Goal: Task Accomplishment & Management: Use online tool/utility

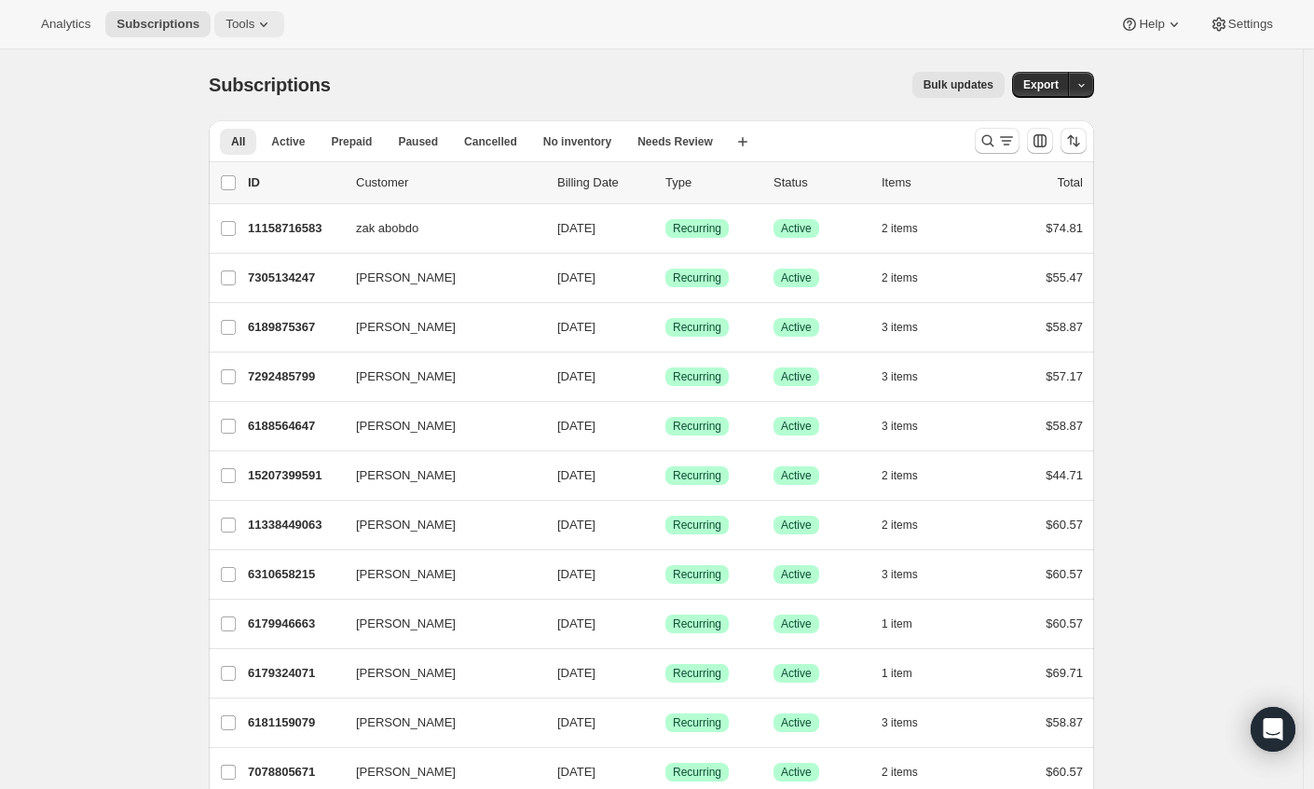
click at [253, 24] on span "Tools" at bounding box center [240, 24] width 29 height 15
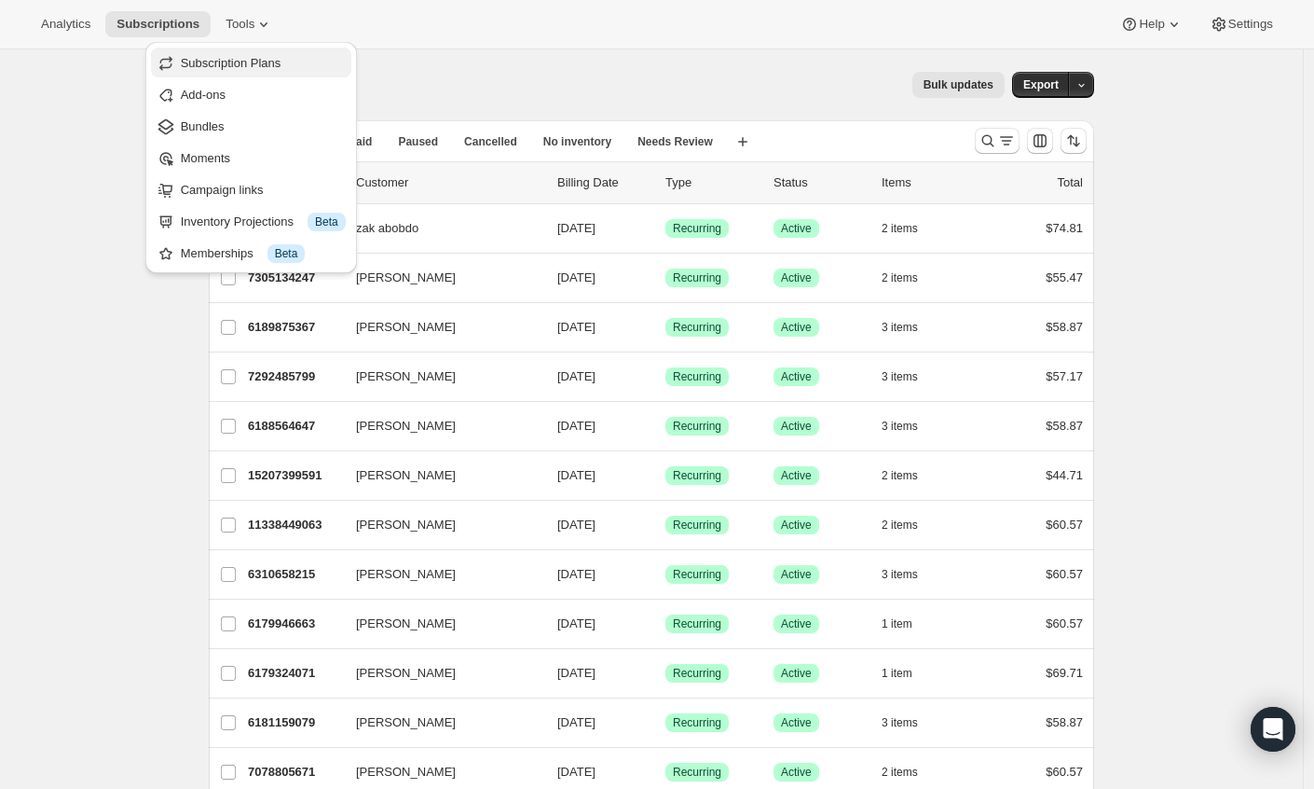
click at [261, 66] on span "Subscription Plans" at bounding box center [231, 63] width 101 height 14
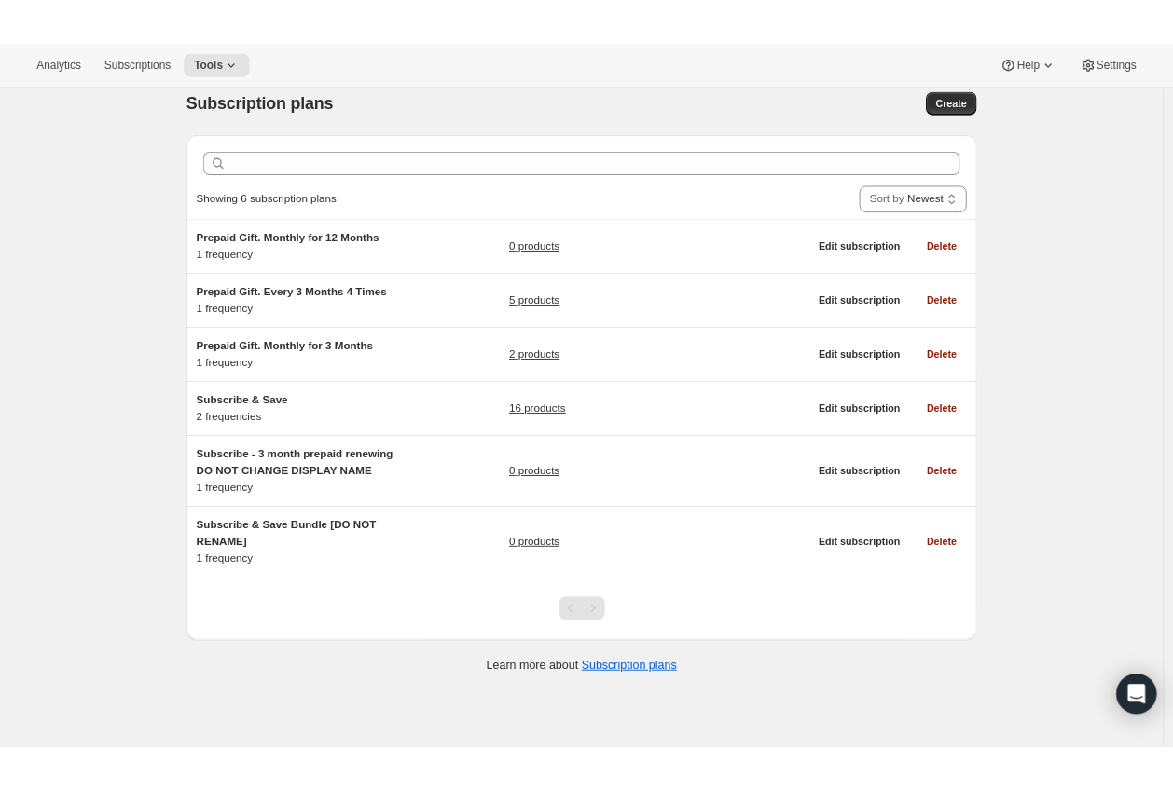
scroll to position [25, 0]
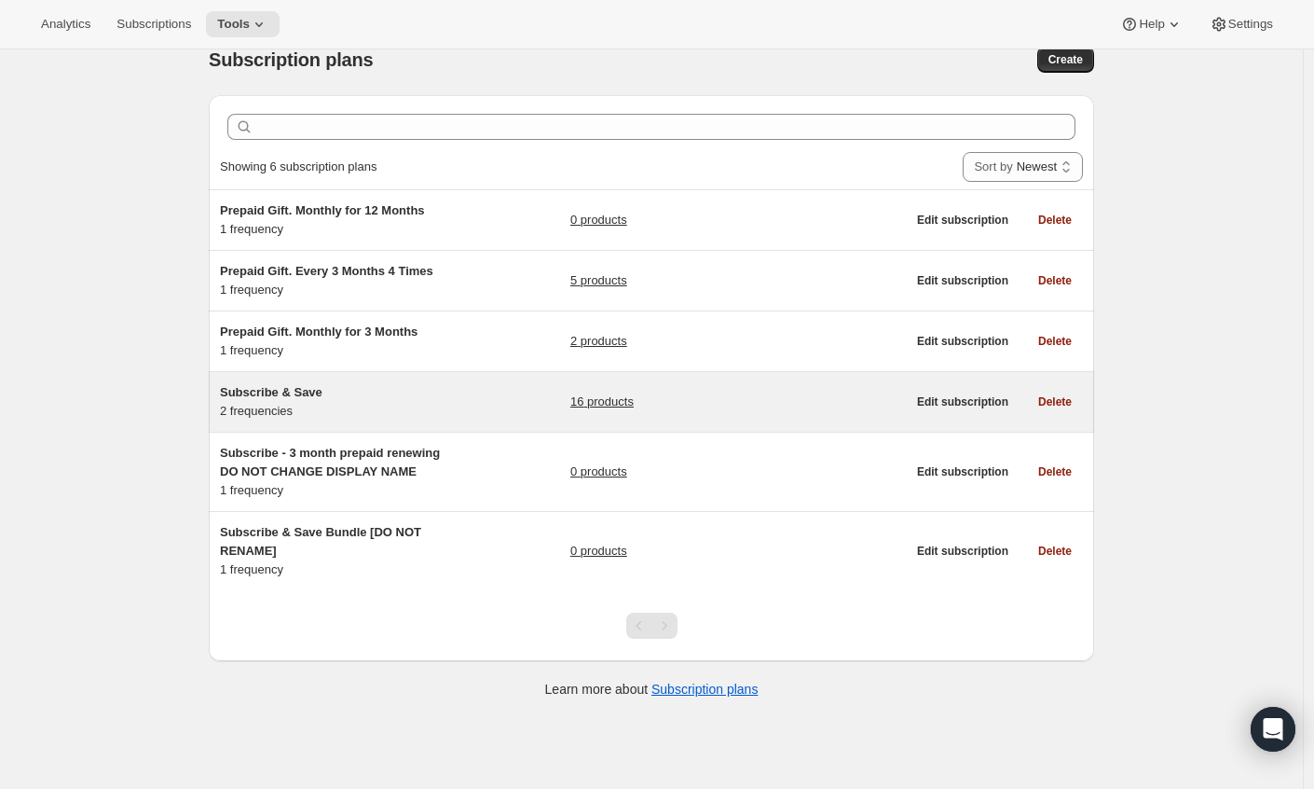
click at [593, 403] on link "16 products" at bounding box center [601, 401] width 63 height 19
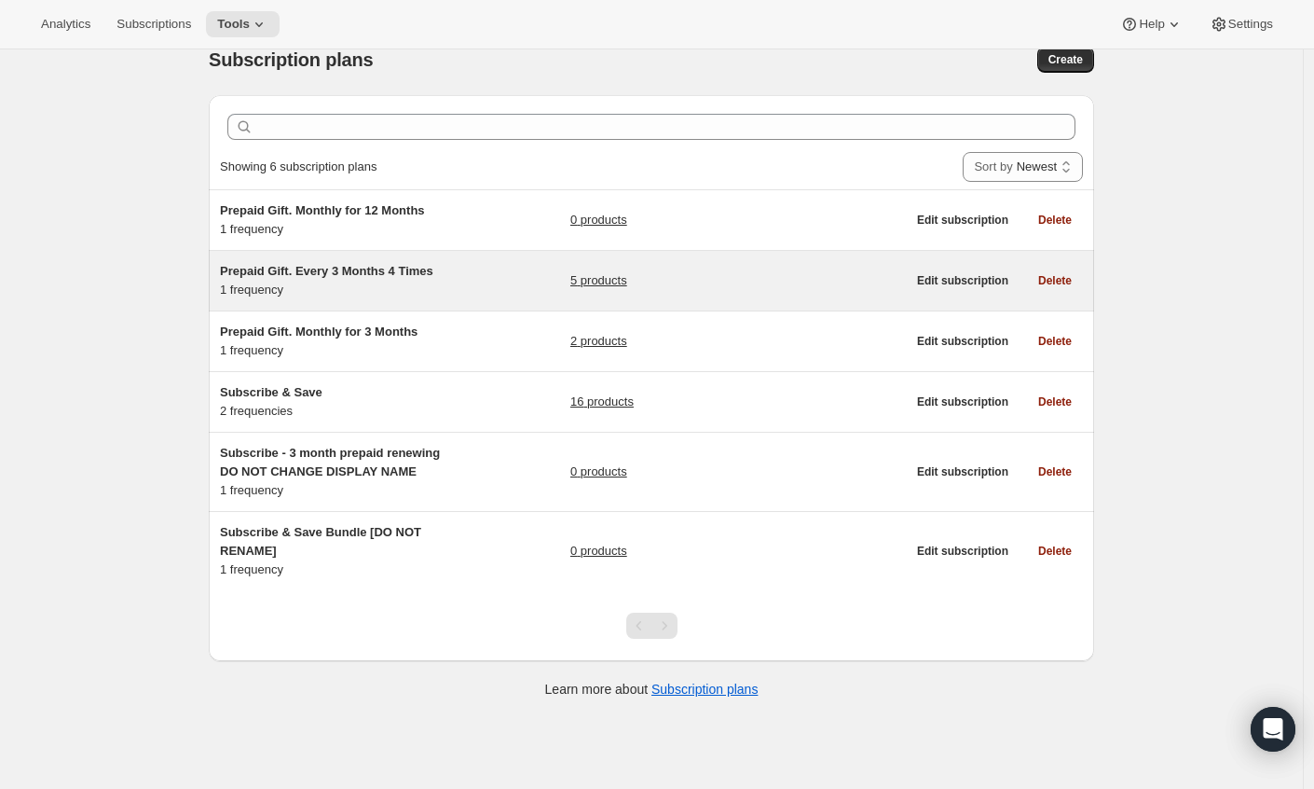
click at [626, 278] on link "5 products" at bounding box center [598, 280] width 57 height 19
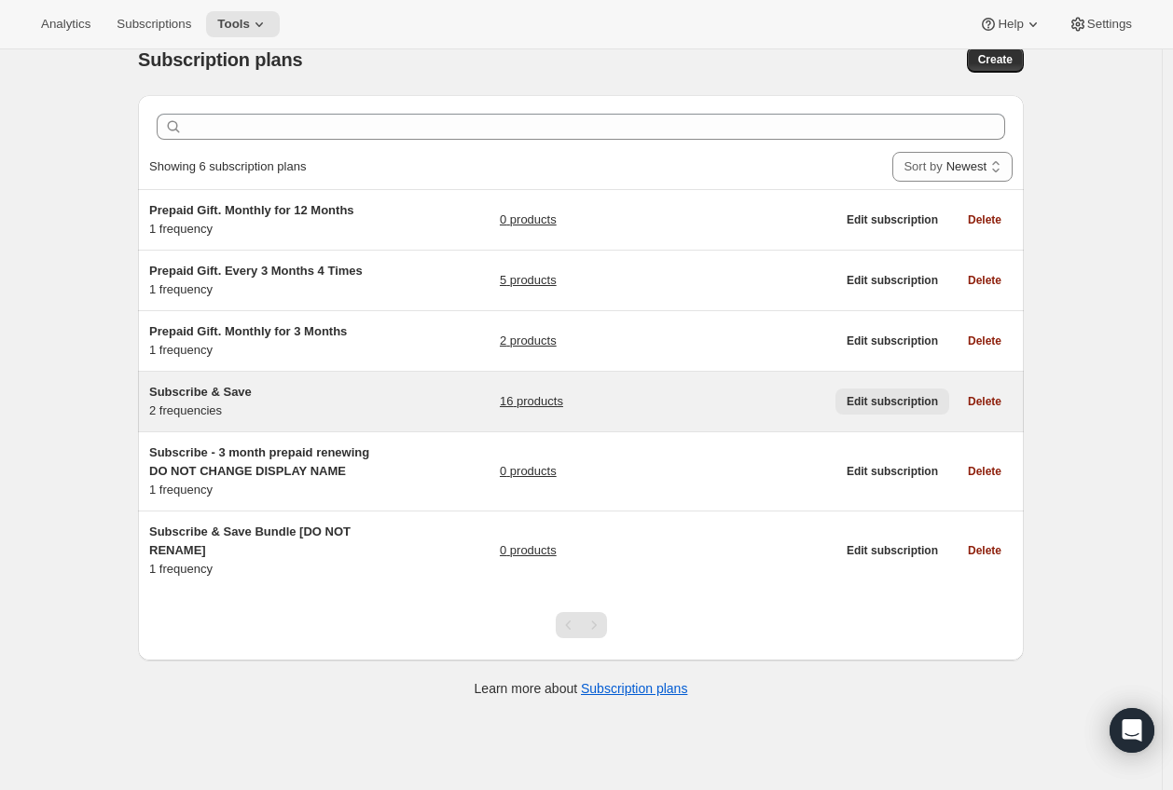
click at [900, 399] on span "Edit subscription" at bounding box center [891, 401] width 91 height 15
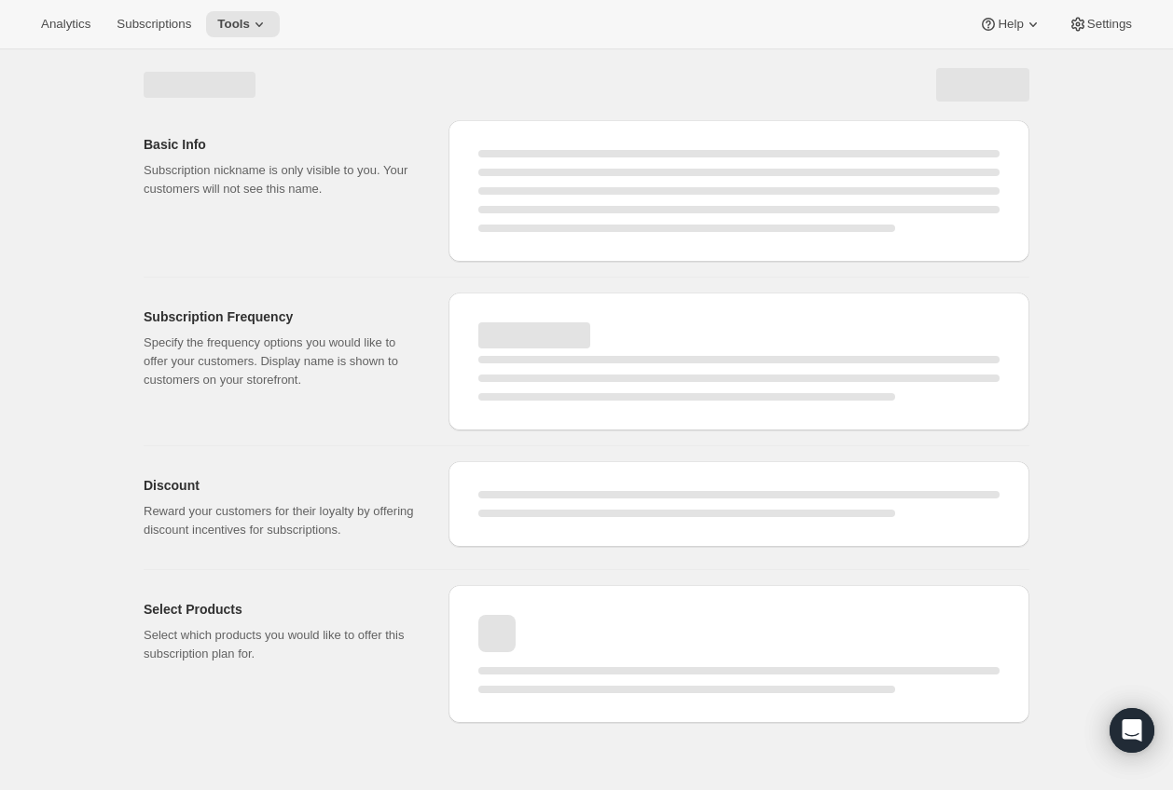
select select "WEEK"
select select "MONTH"
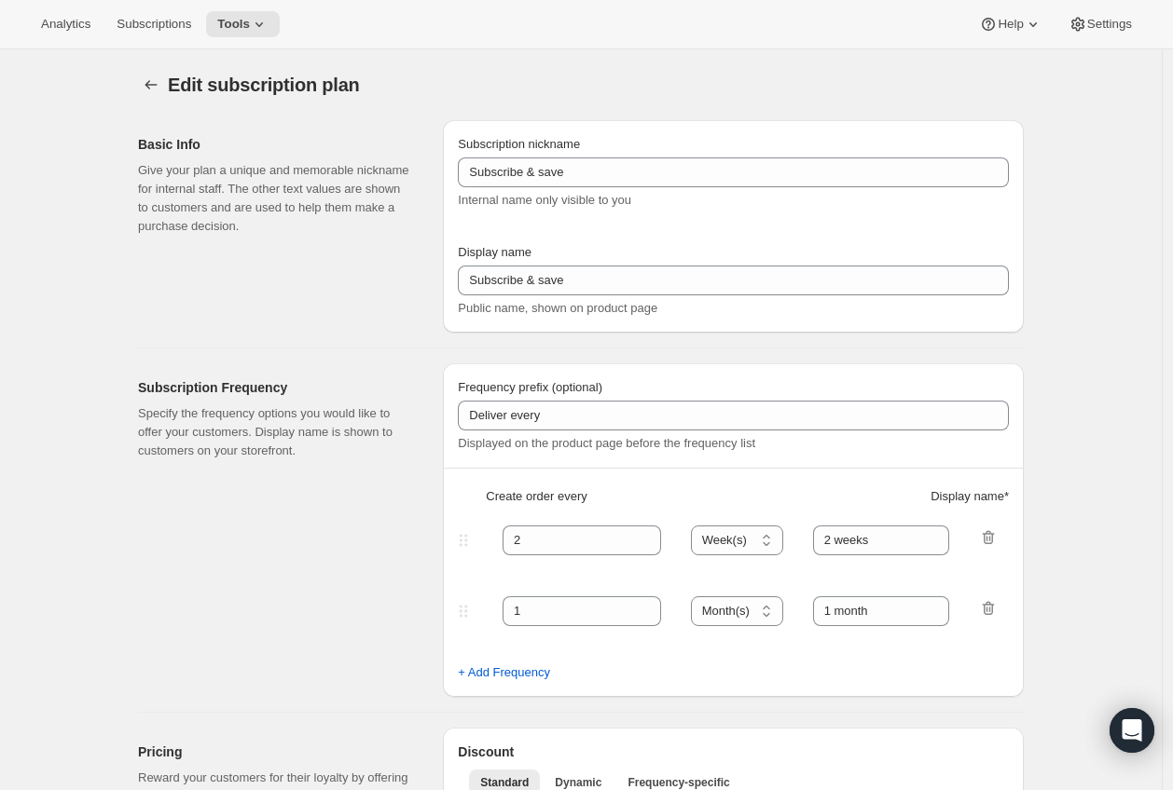
type input "Subscribe & Save"
type input "Subscribe"
type input "1"
select select "MONTH"
type input "1 month"
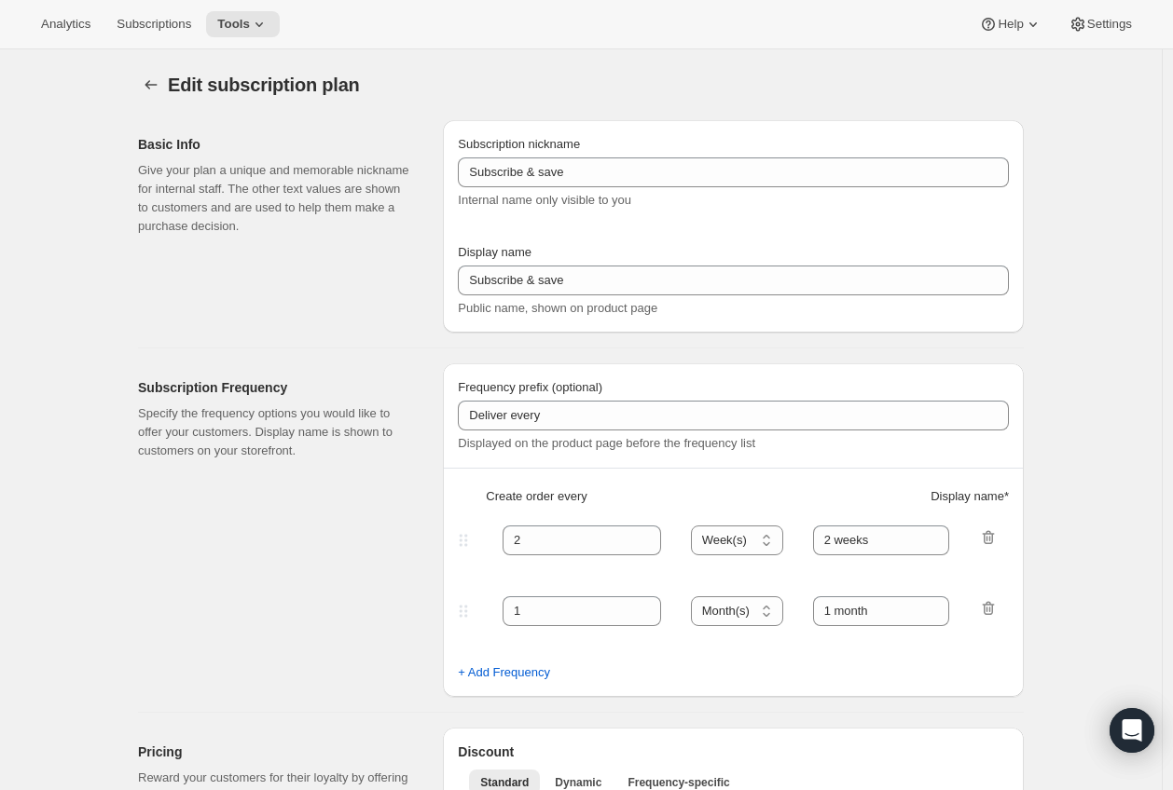
type input "3"
type input "3 months"
type input "By subscribing for a subscription discount you are obligated to first 3 orders …"
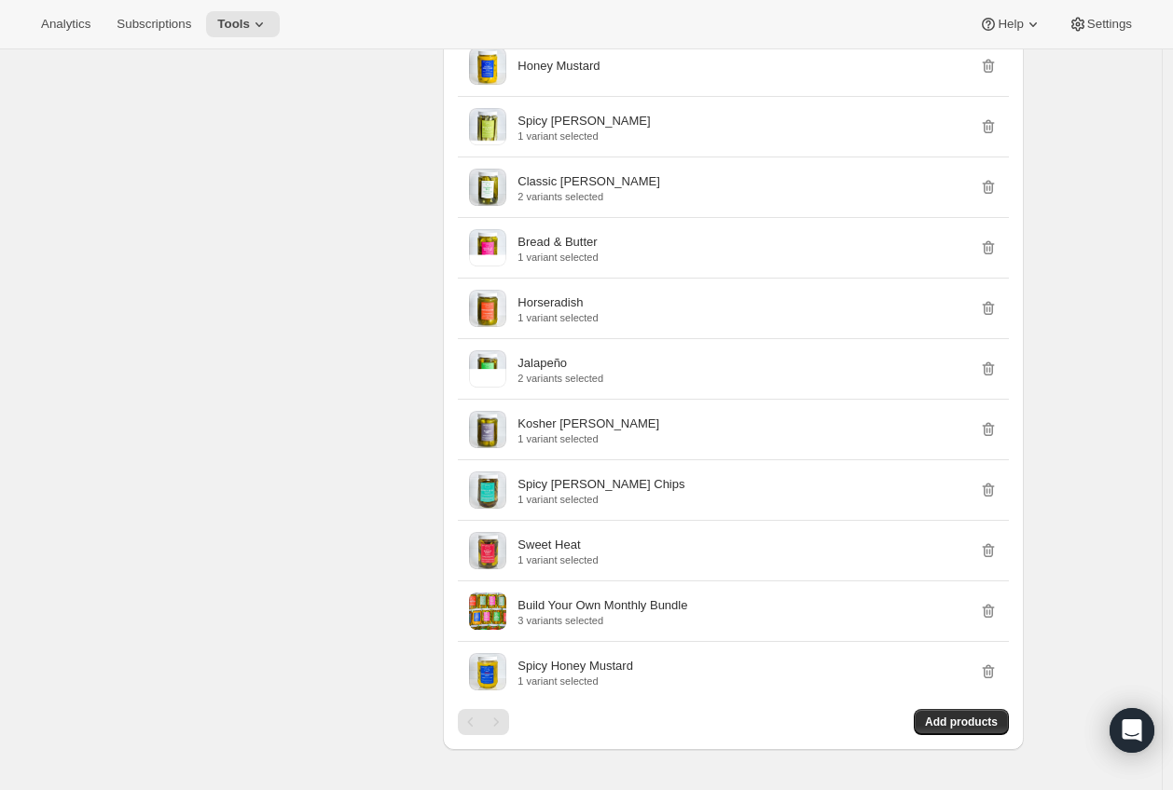
scroll to position [1250, 0]
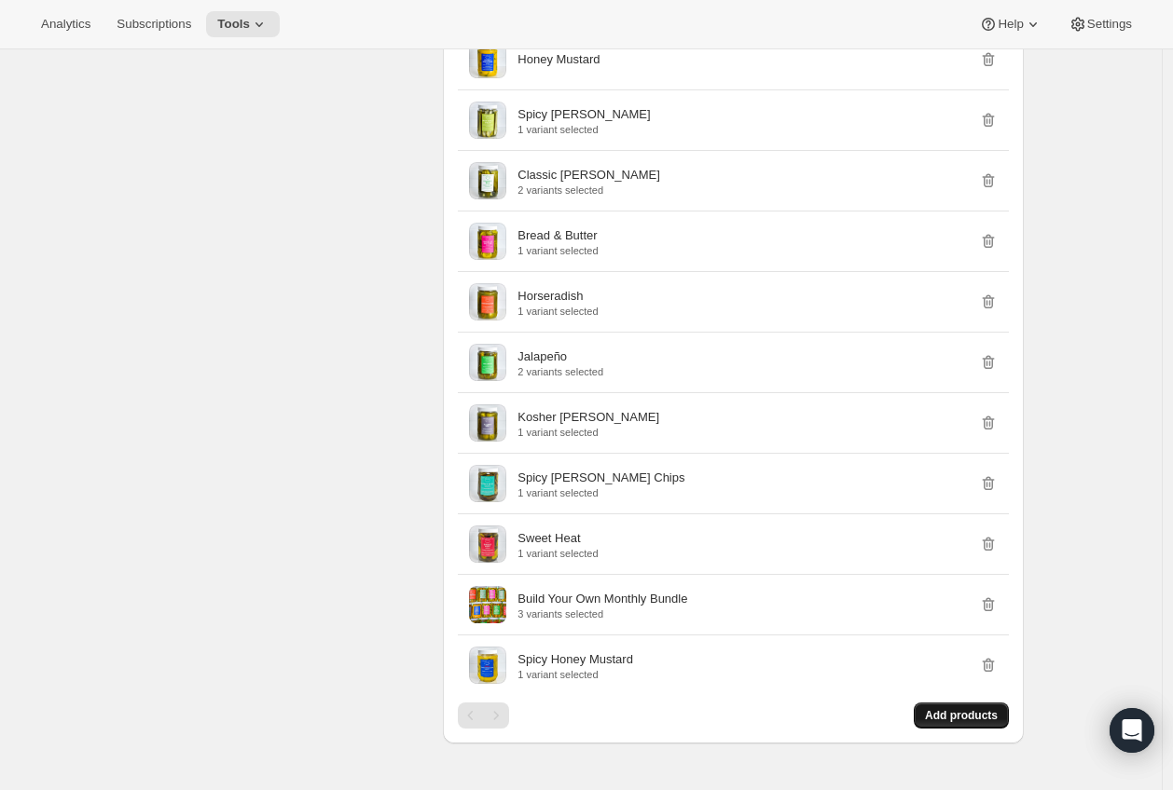
click at [946, 723] on span "Add products" at bounding box center [961, 715] width 73 height 15
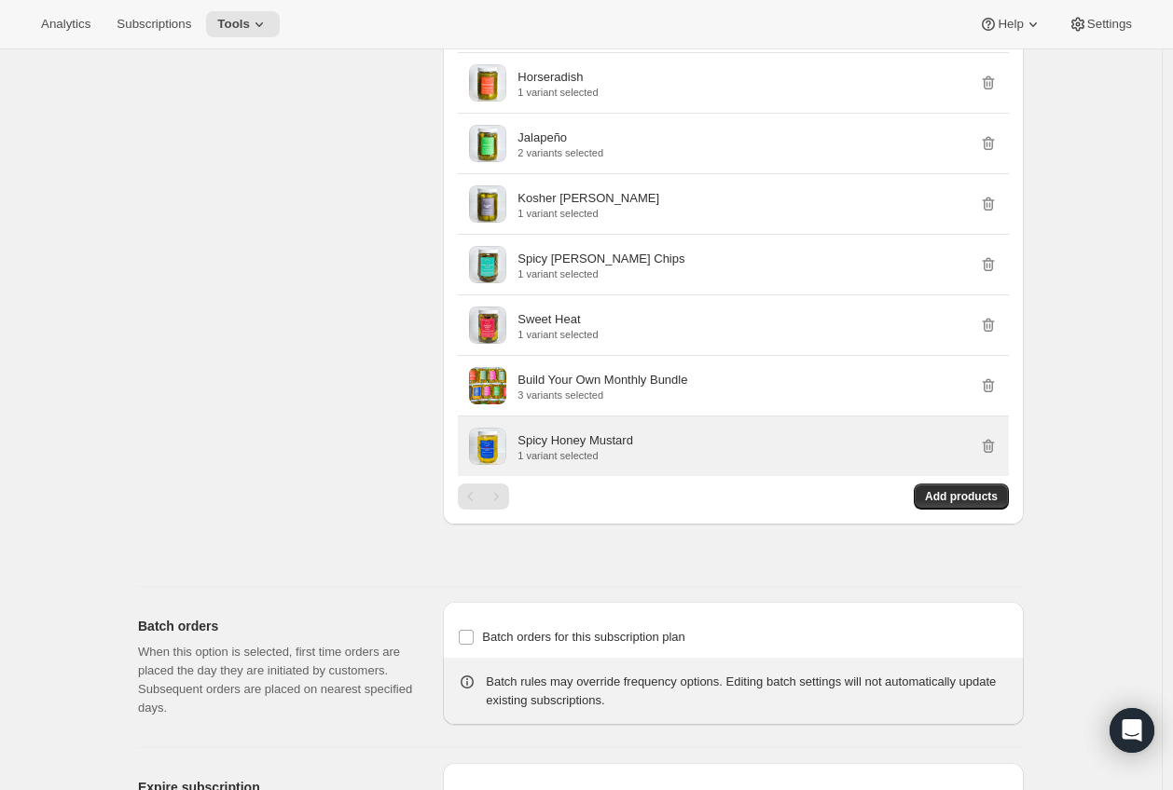
scroll to position [1770, 0]
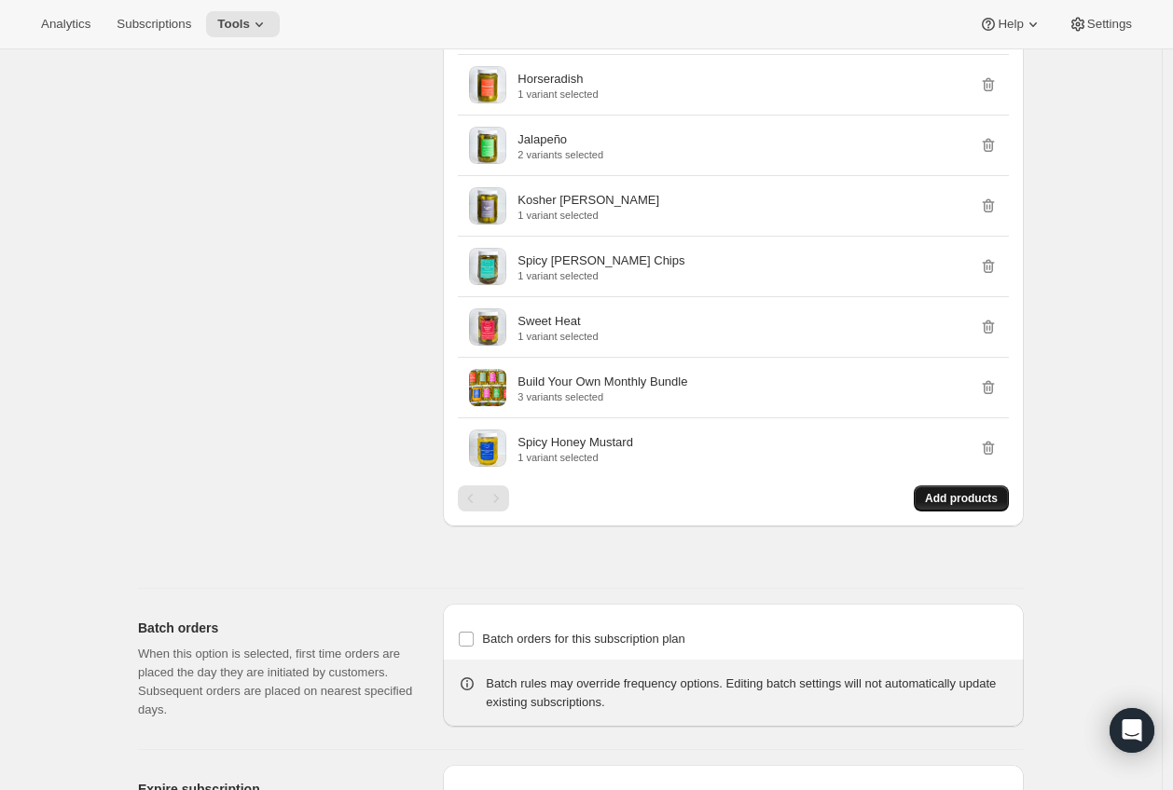
click at [937, 506] on span "Add products" at bounding box center [961, 498] width 73 height 15
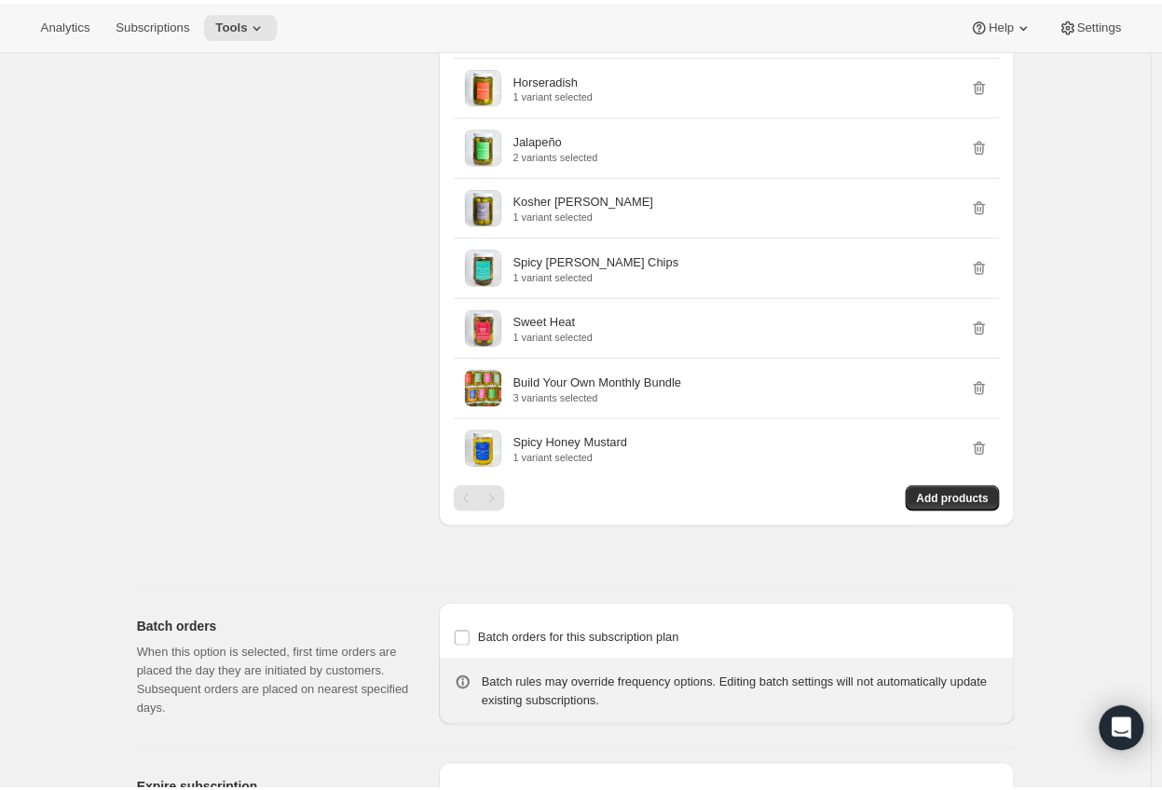
scroll to position [0, 0]
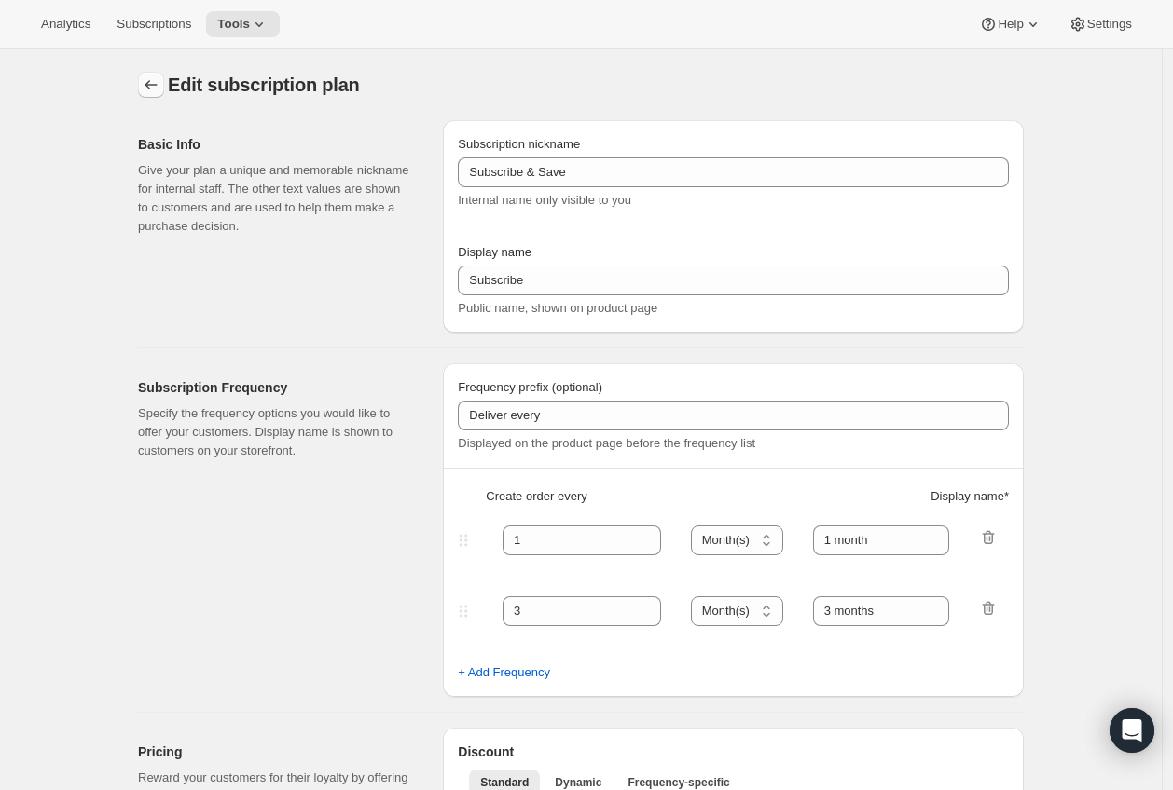
click at [152, 73] on button "Subscription plans" at bounding box center [151, 85] width 26 height 26
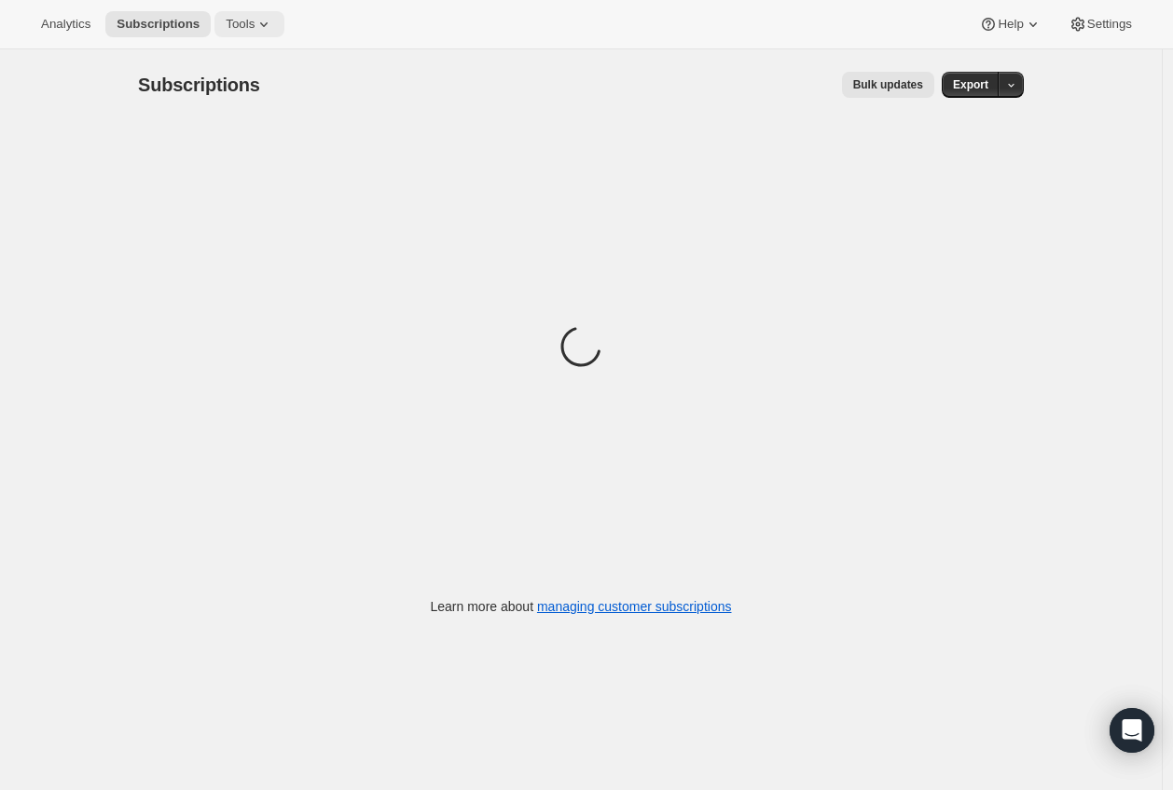
click at [252, 20] on span "Tools" at bounding box center [240, 24] width 29 height 15
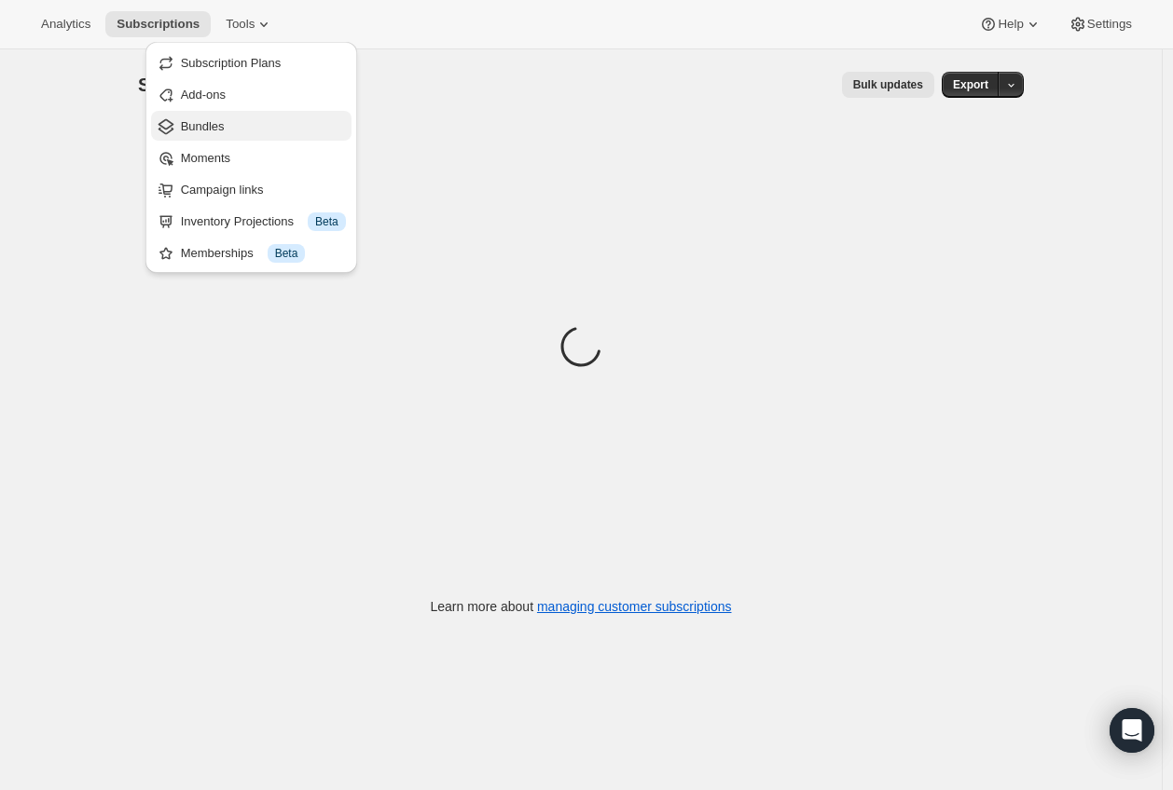
click at [240, 130] on span "Bundles" at bounding box center [263, 126] width 165 height 19
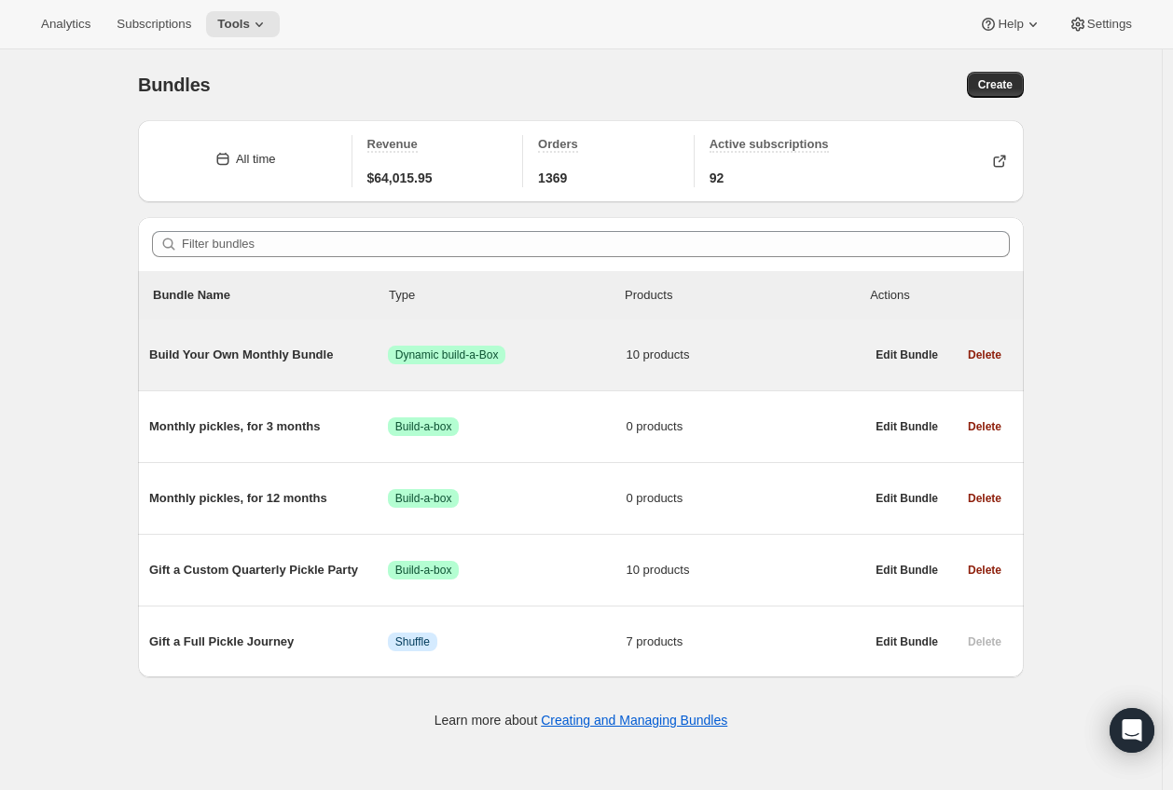
click at [337, 363] on span "Build Your Own Monthly Bundle" at bounding box center [268, 355] width 239 height 19
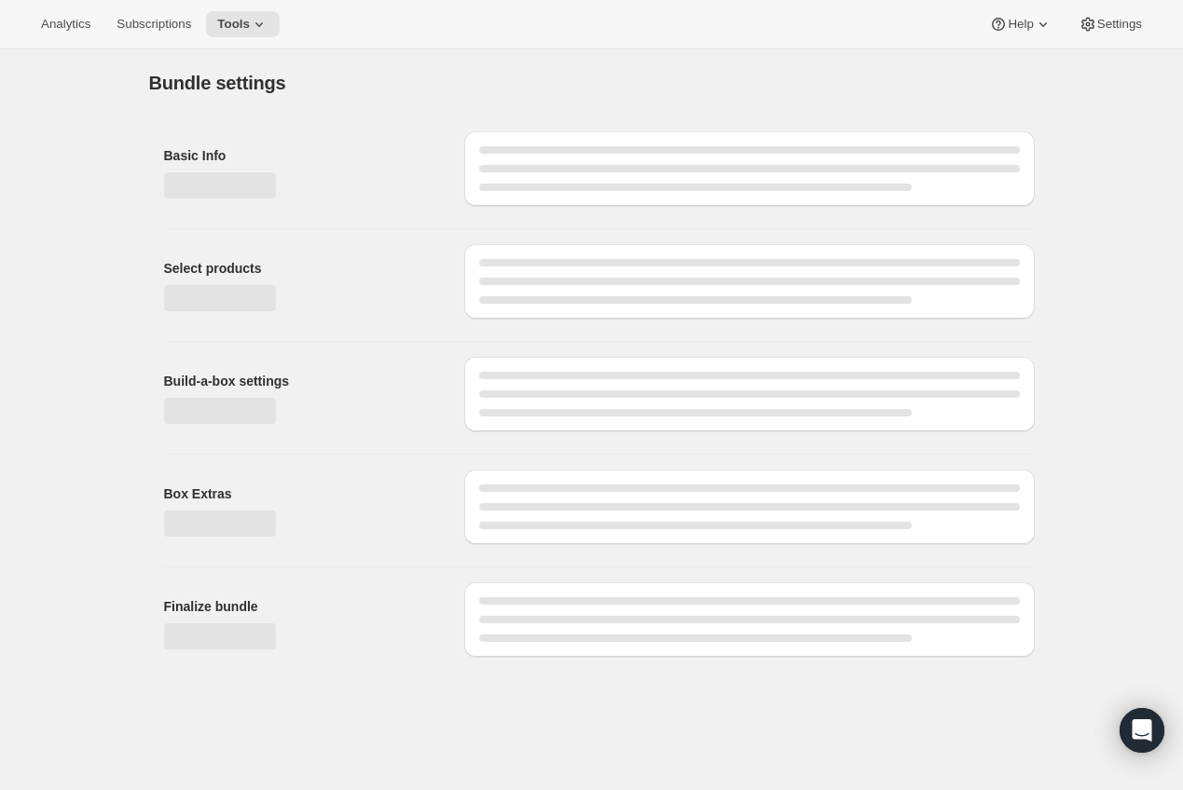
type input "Build Your Own Monthly Bundle"
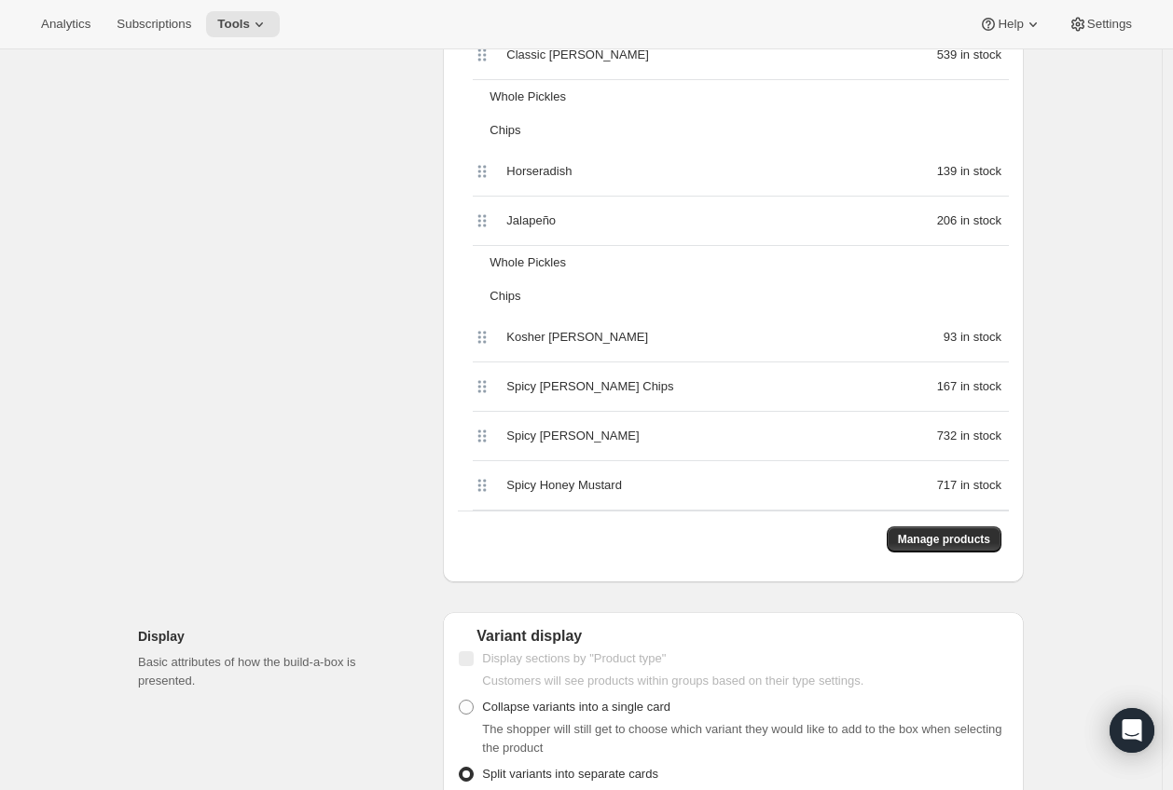
scroll to position [917, 0]
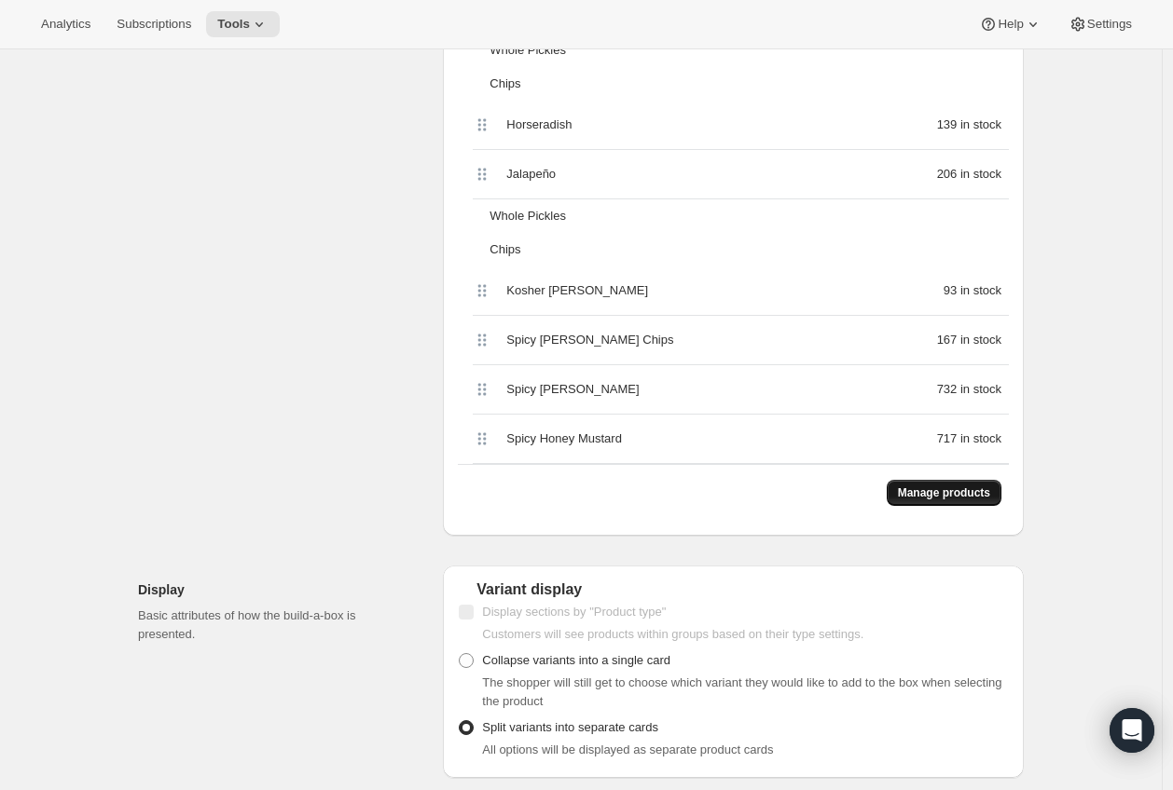
click at [905, 484] on button "Manage products" at bounding box center [943, 493] width 115 height 26
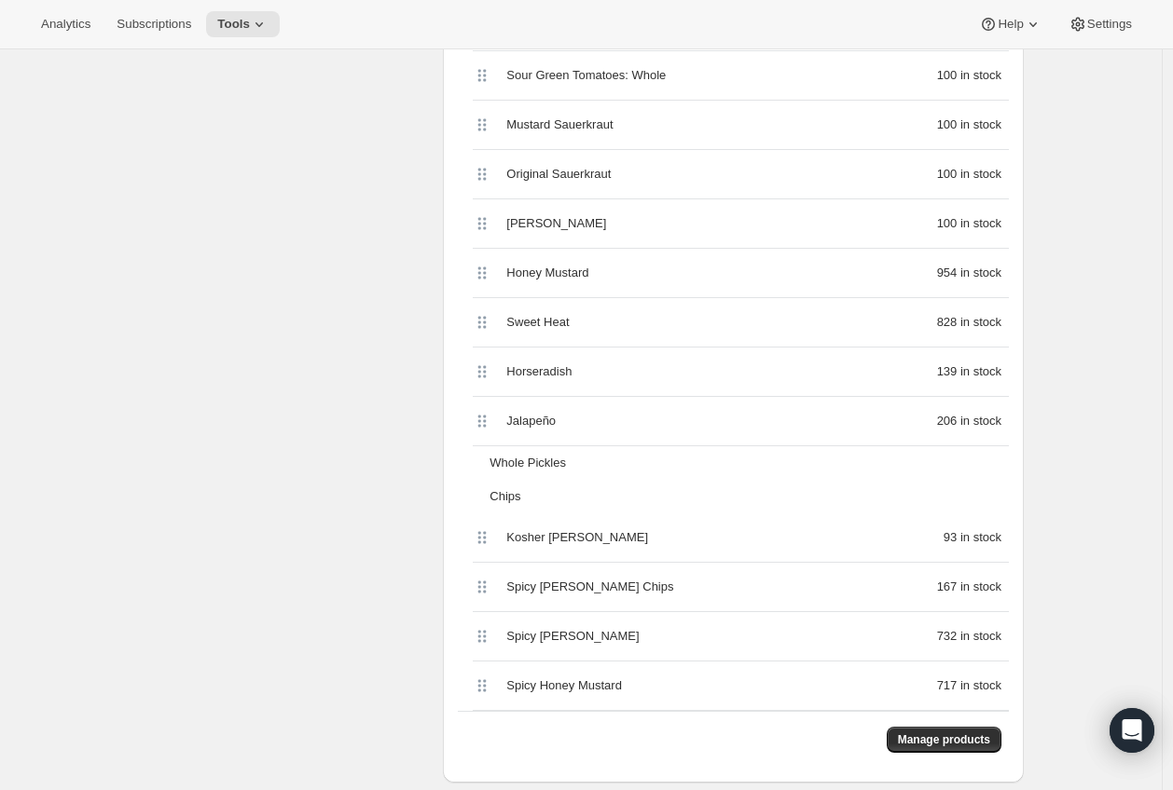
scroll to position [0, 0]
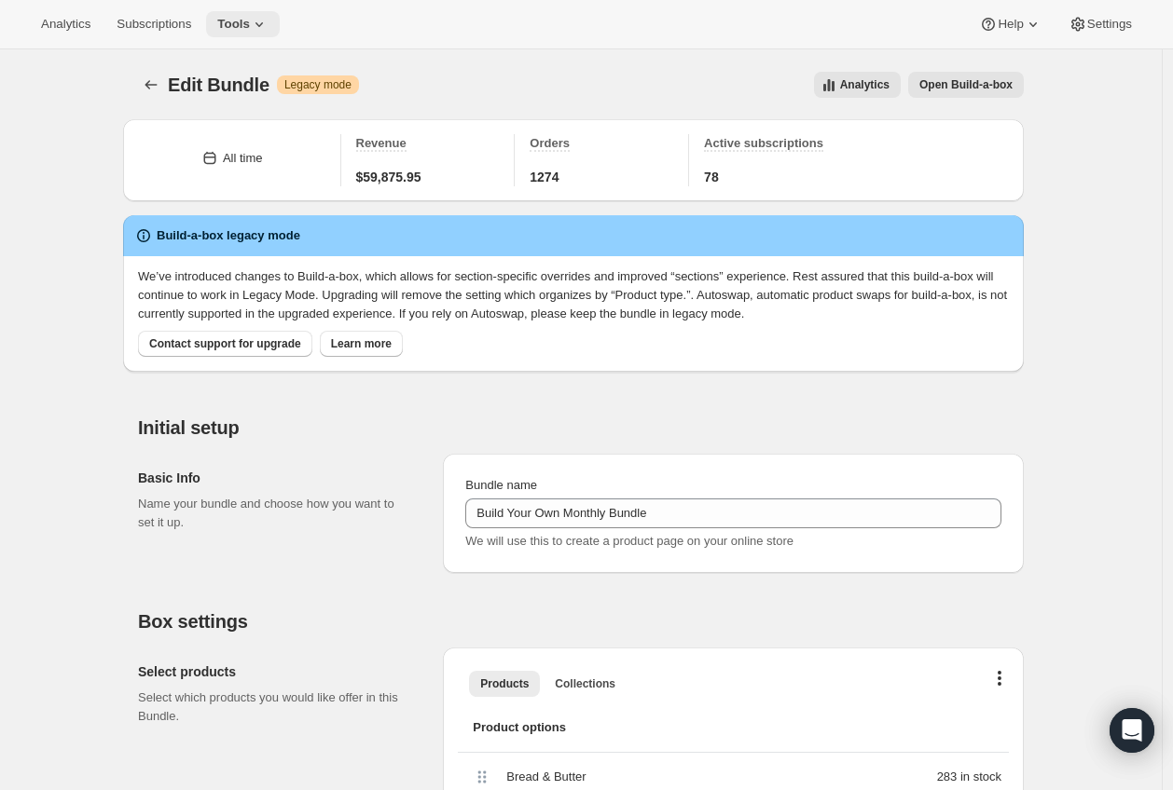
click at [266, 27] on icon at bounding box center [259, 24] width 19 height 19
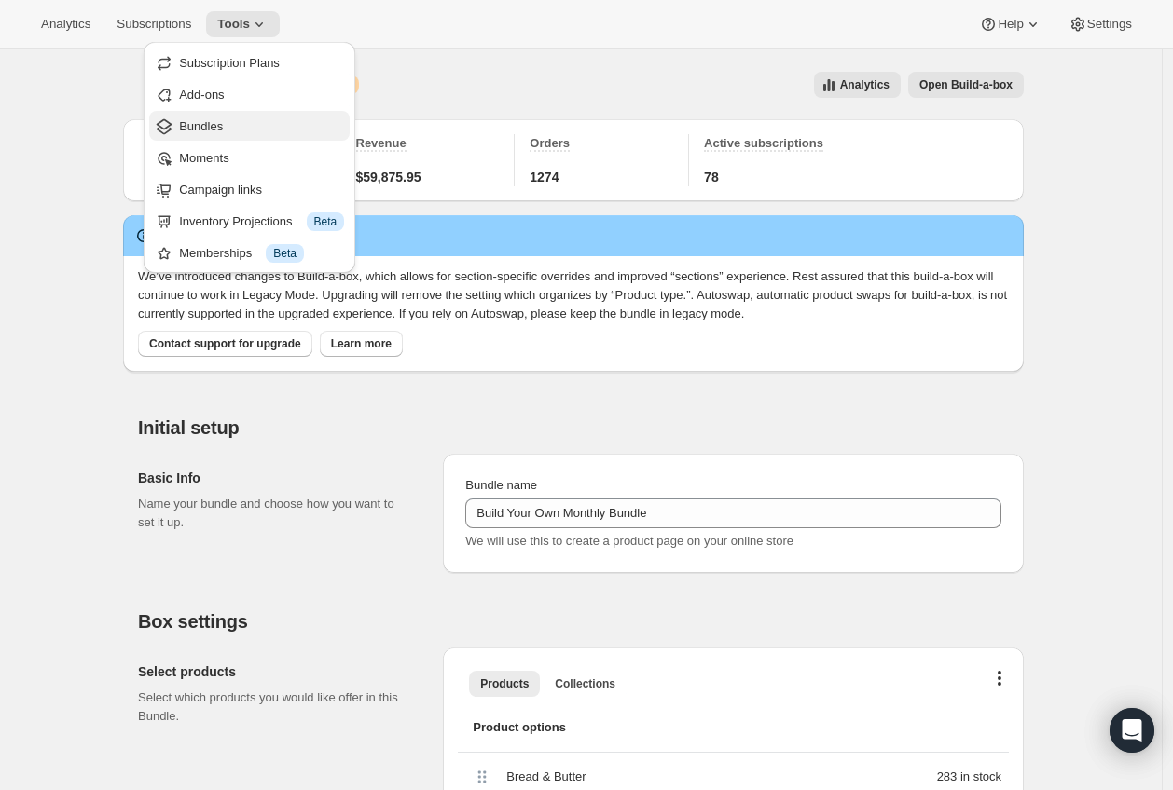
click at [252, 114] on button "Bundles" at bounding box center [249, 126] width 200 height 30
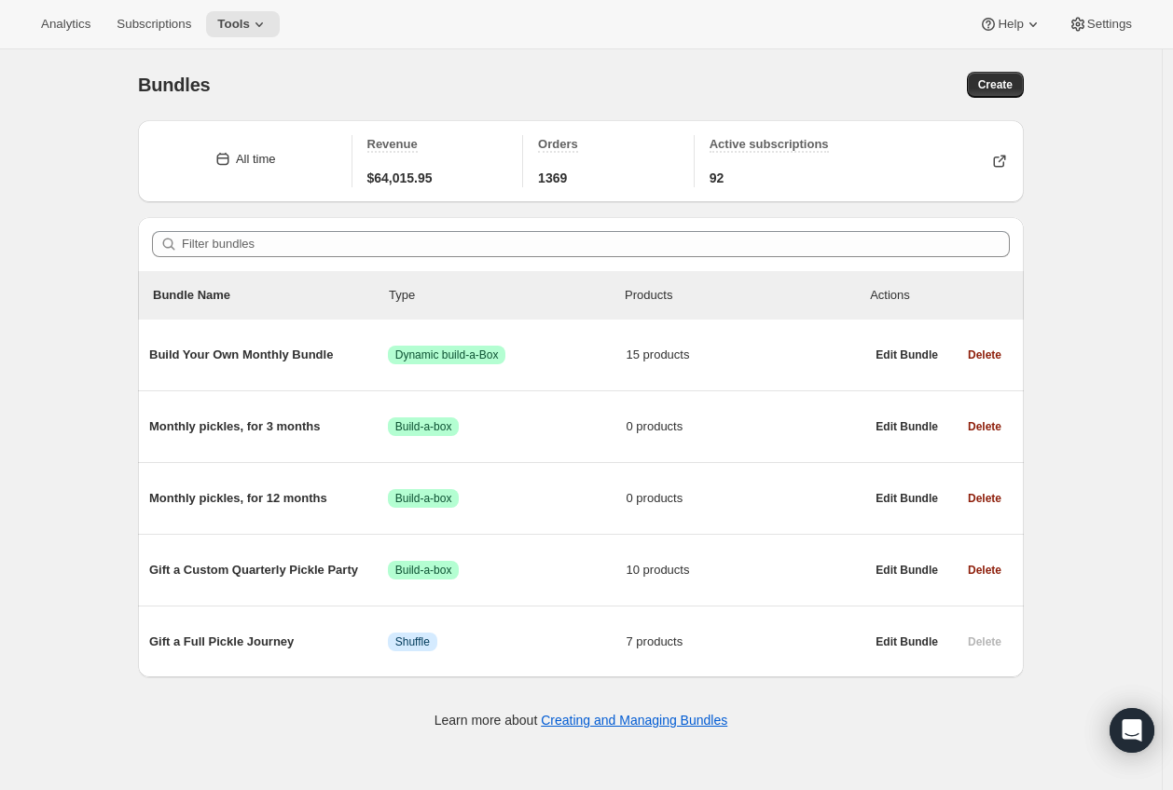
scroll to position [47, 0]
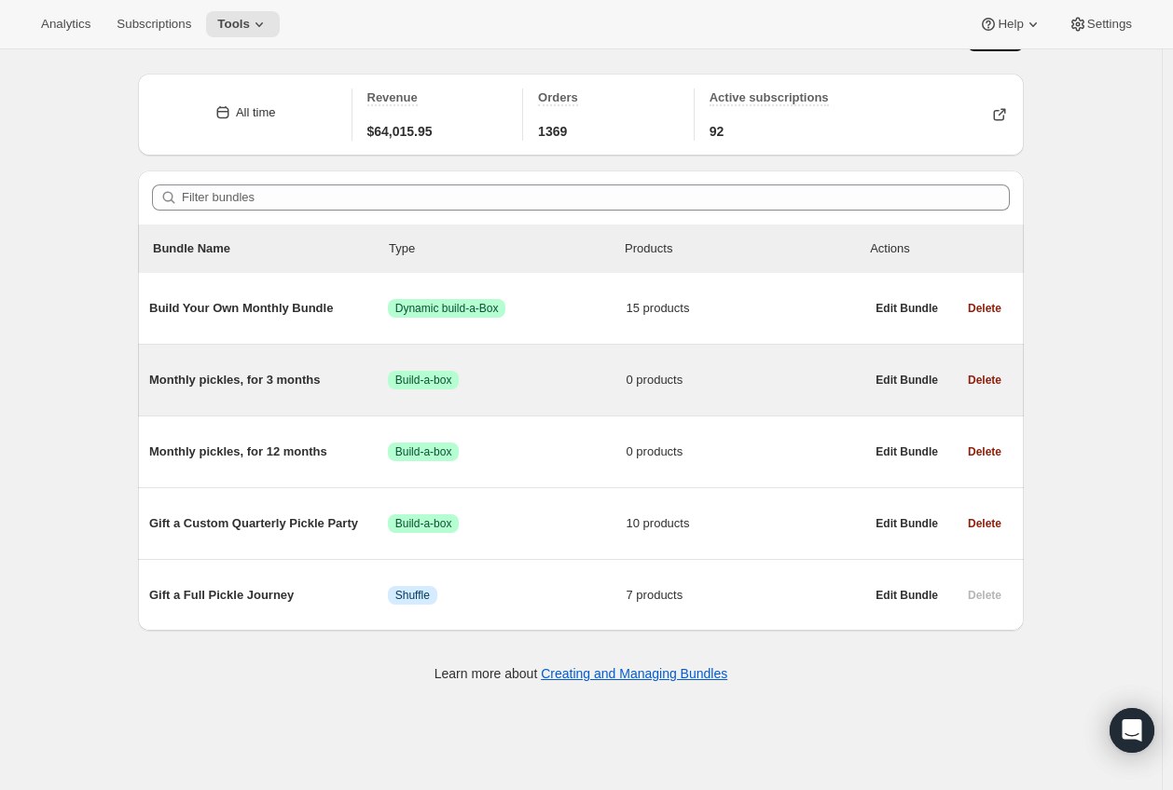
click at [309, 375] on span "Monthly pickles, for 3 months" at bounding box center [268, 380] width 239 height 19
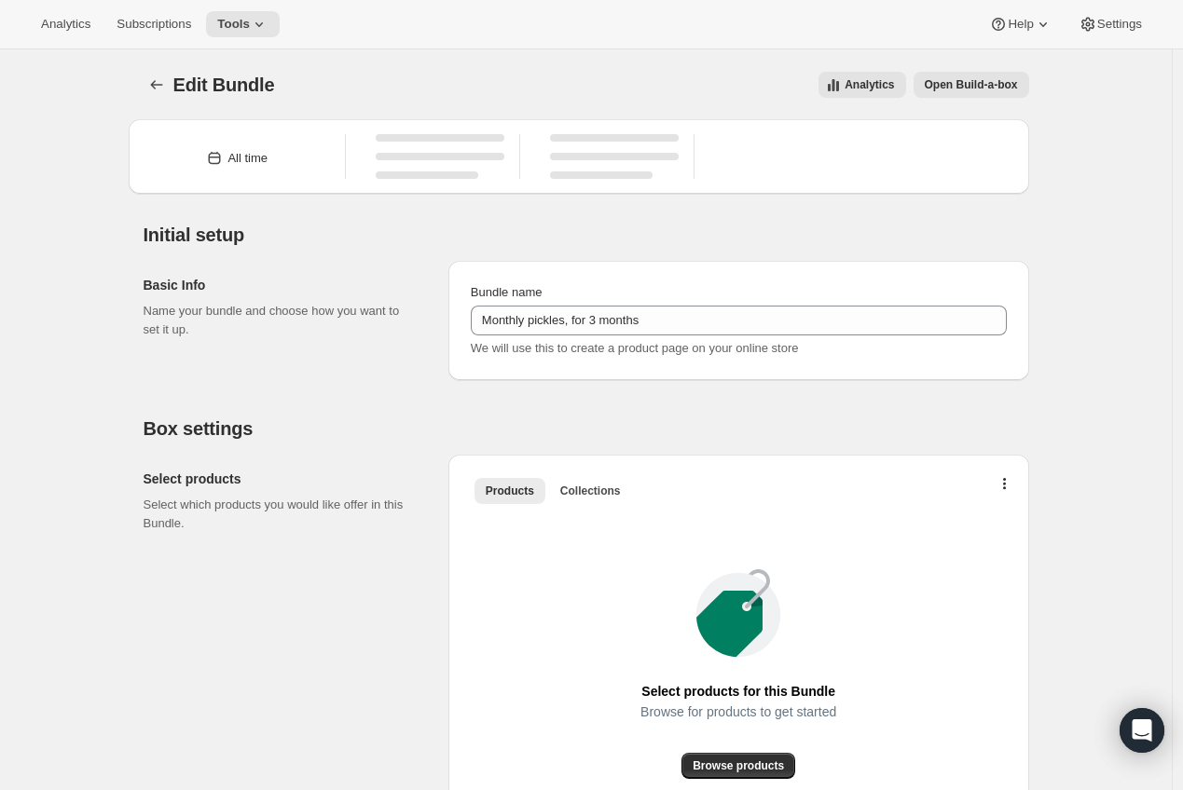
type input "Monthly pickles, for 3 months"
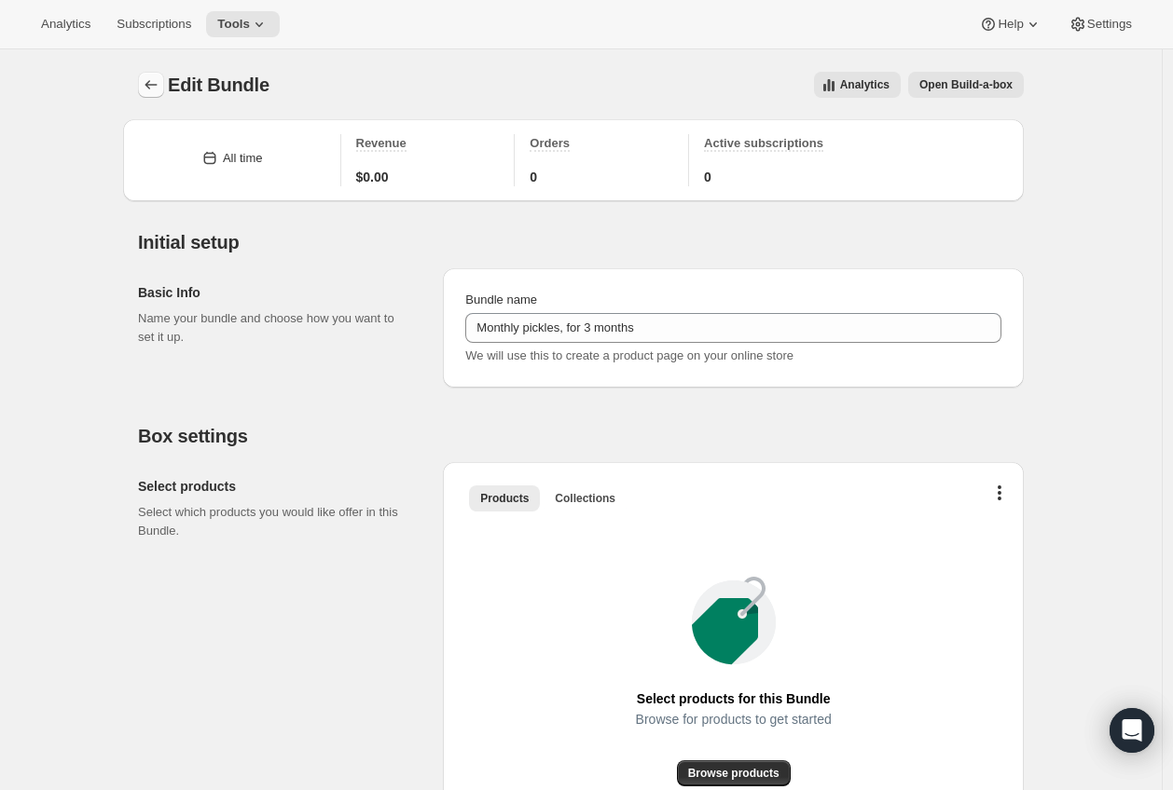
click at [146, 75] on button "Bundles" at bounding box center [151, 85] width 26 height 26
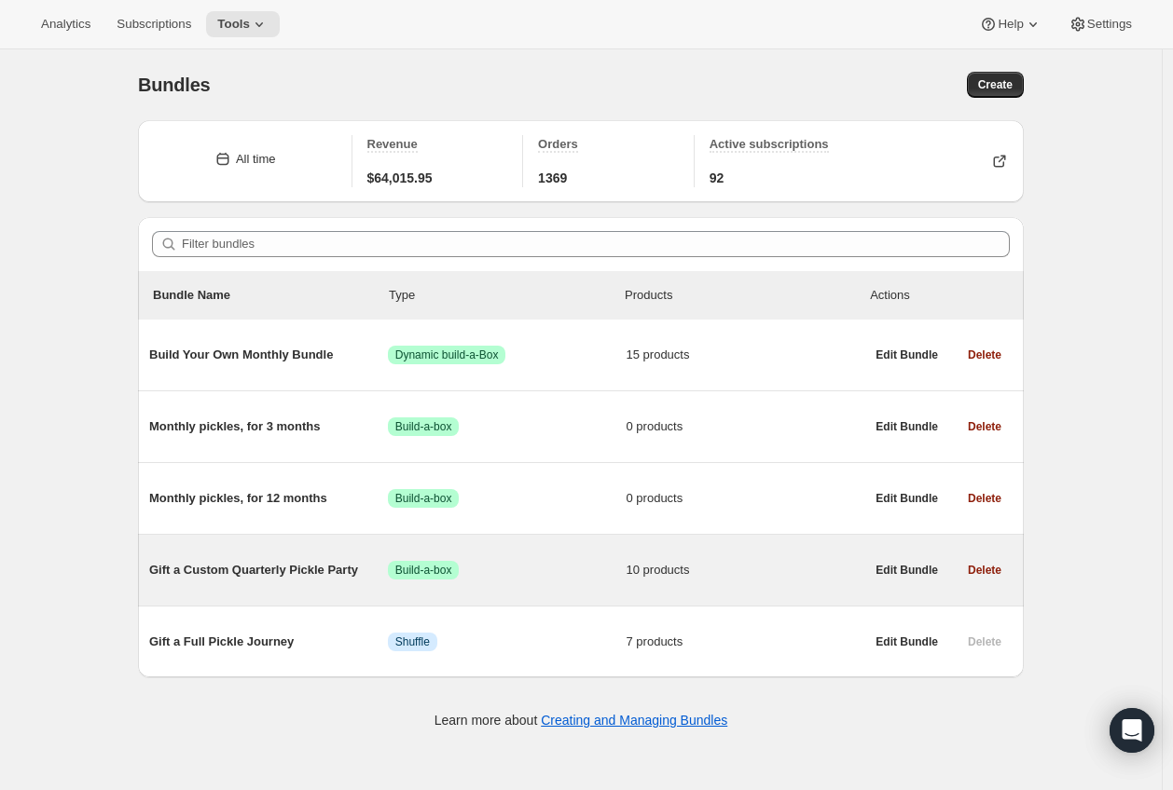
click at [242, 580] on div "Gift a Custom Quarterly Pickle Party Success Build-a-box 10 products" at bounding box center [506, 570] width 715 height 19
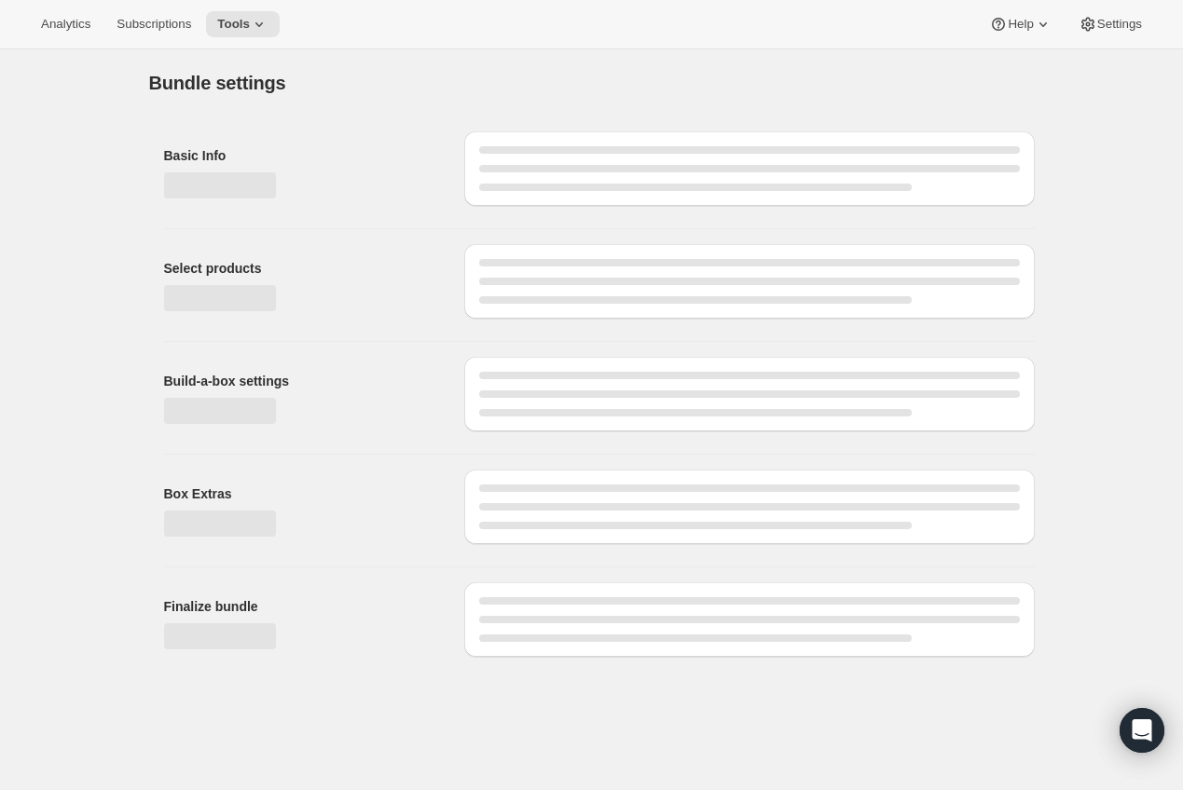
type input "Gift a Custom Quarterly Pickle Party"
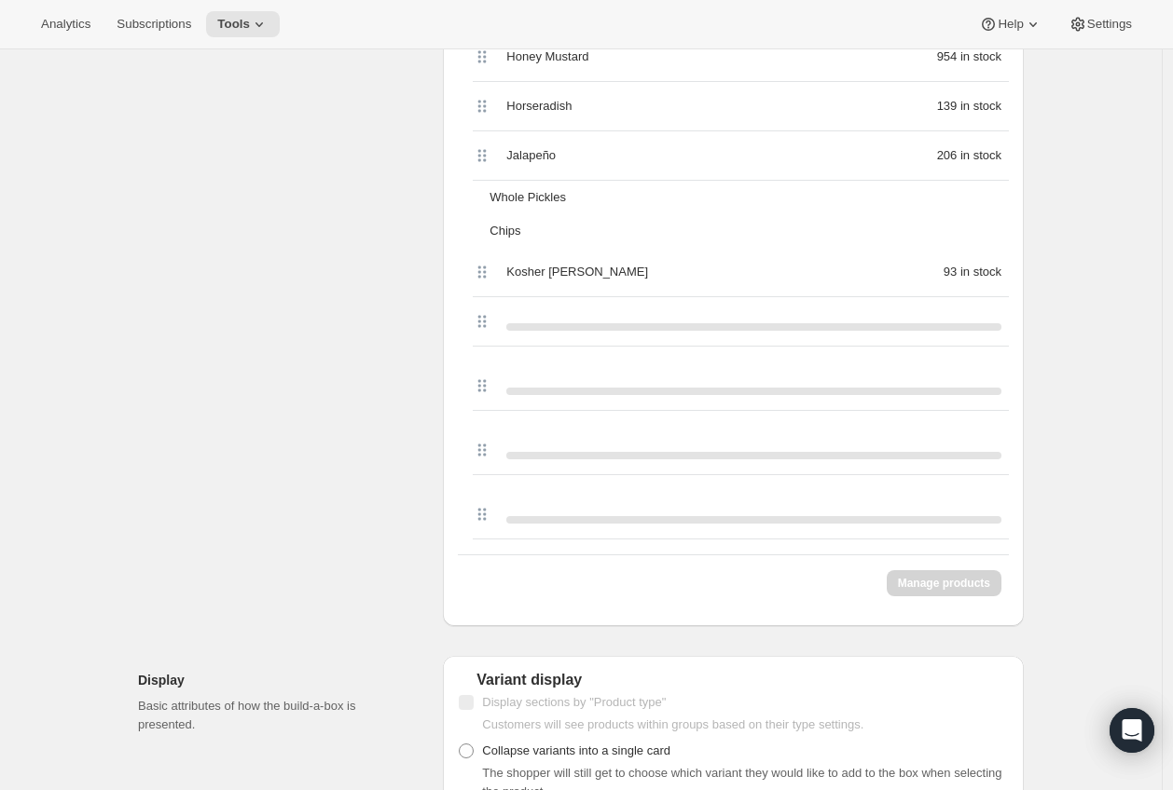
scroll to position [892, 0]
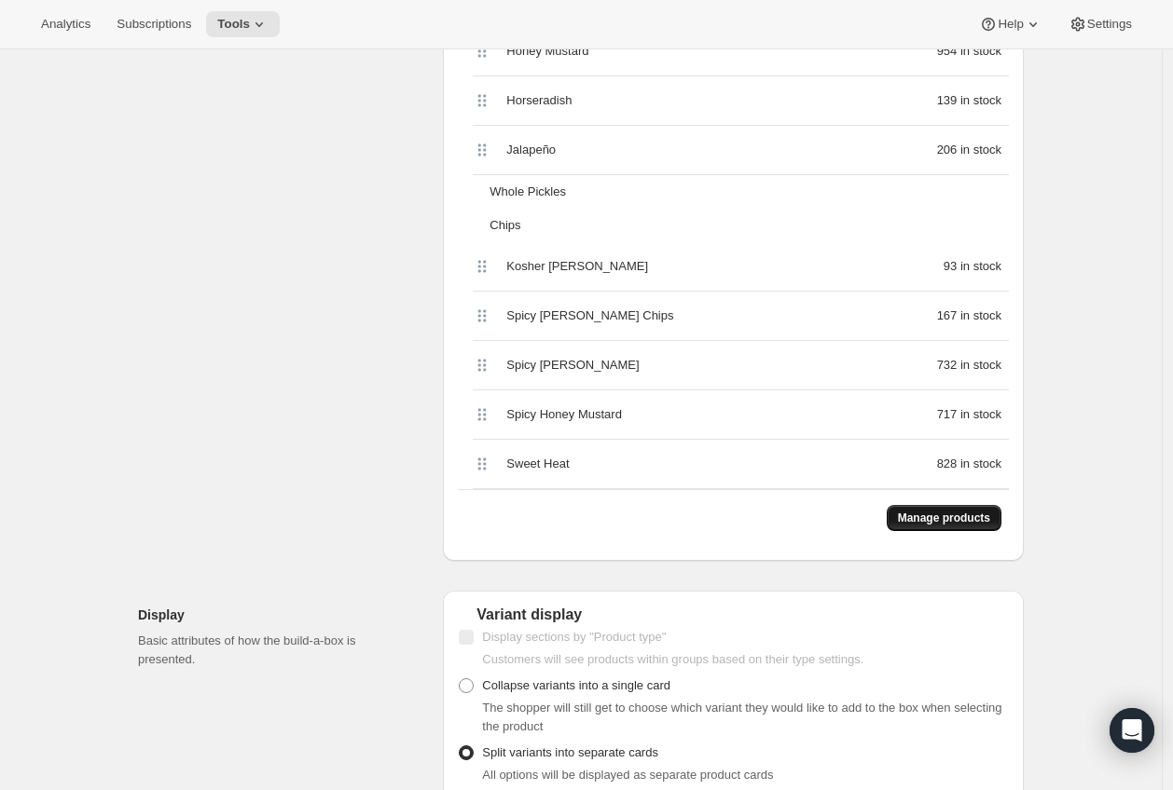
click at [940, 528] on button "Manage products" at bounding box center [943, 518] width 115 height 26
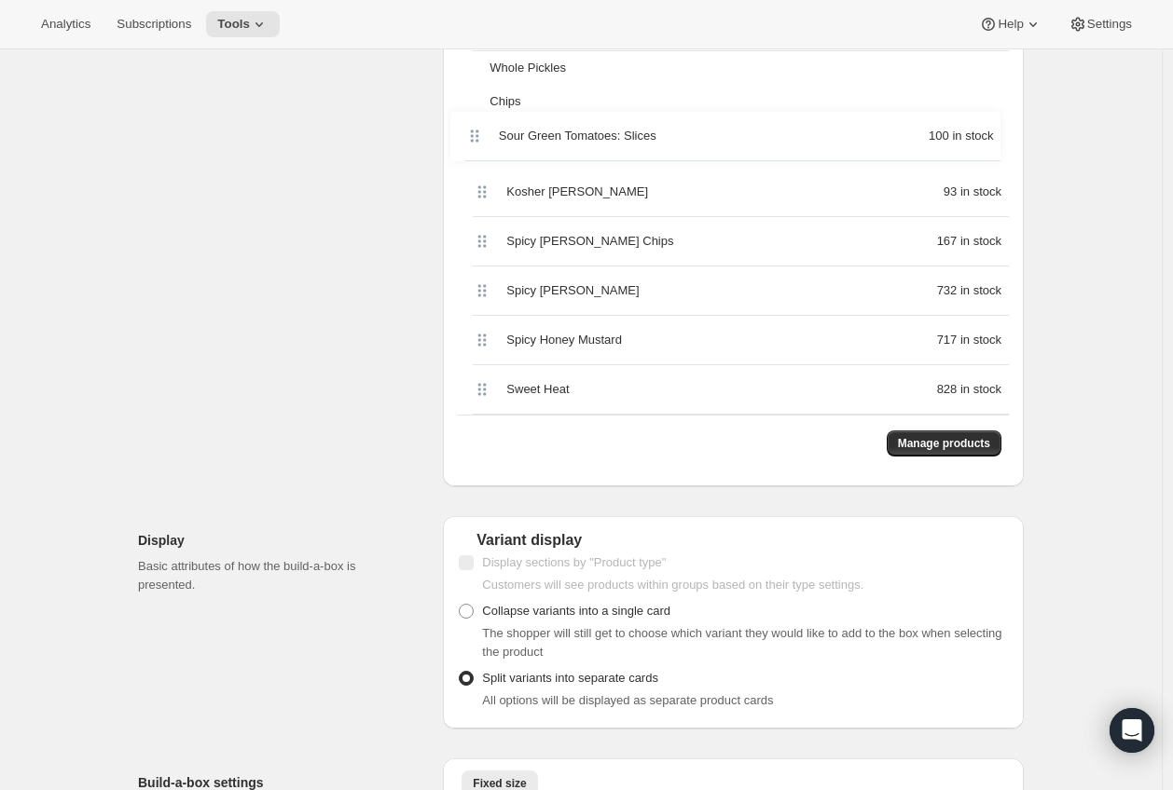
scroll to position [1207, 0]
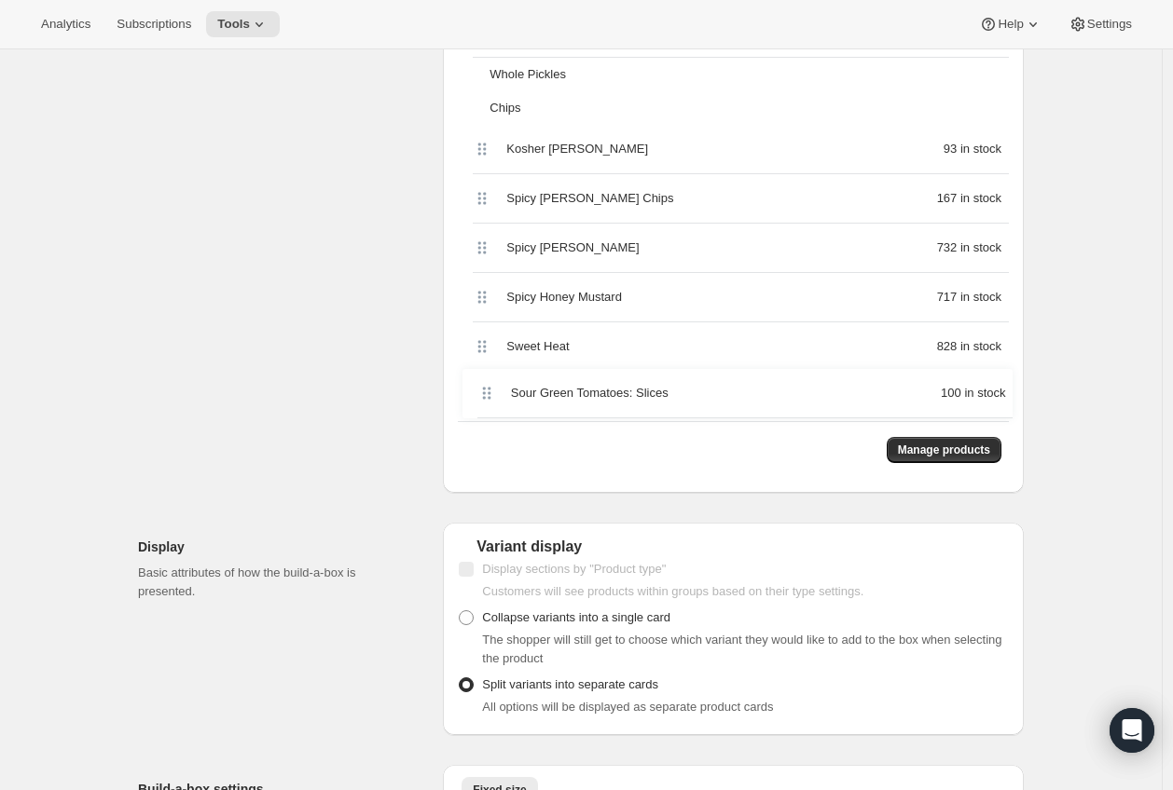
drag, startPoint x: 487, startPoint y: 202, endPoint x: 486, endPoint y: 401, distance: 198.5
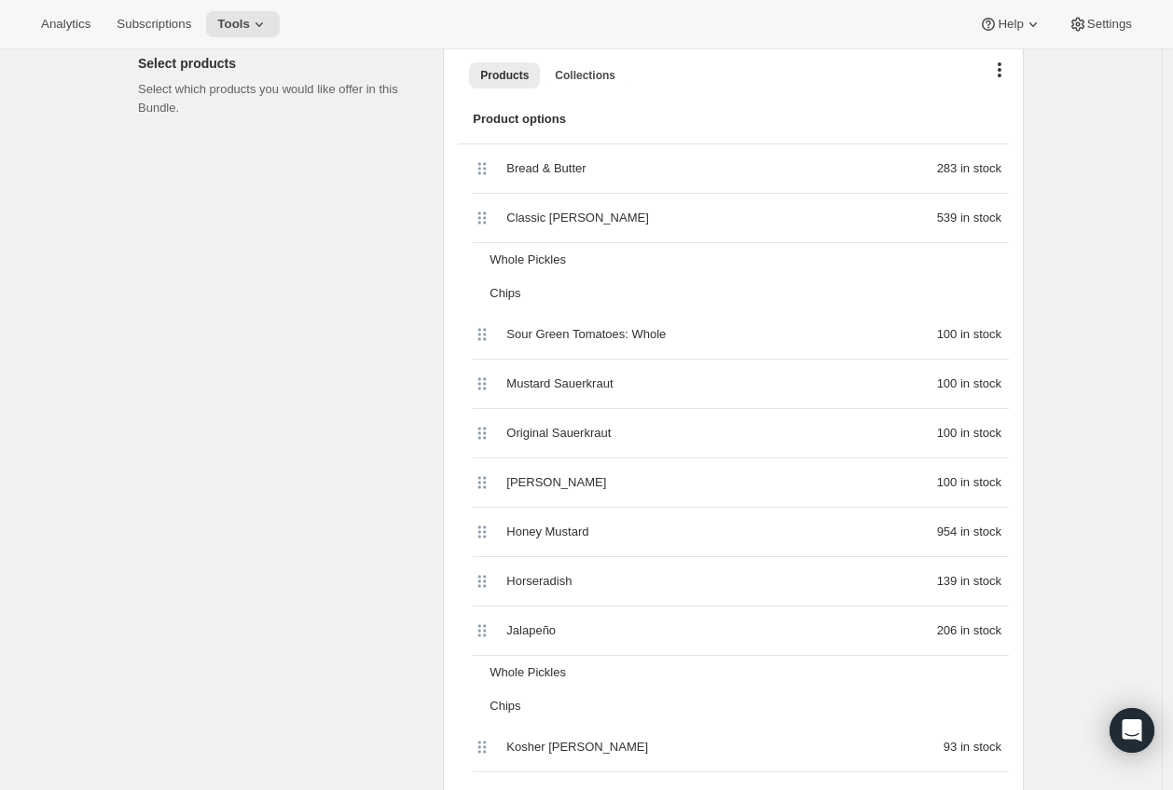
scroll to position [548, 0]
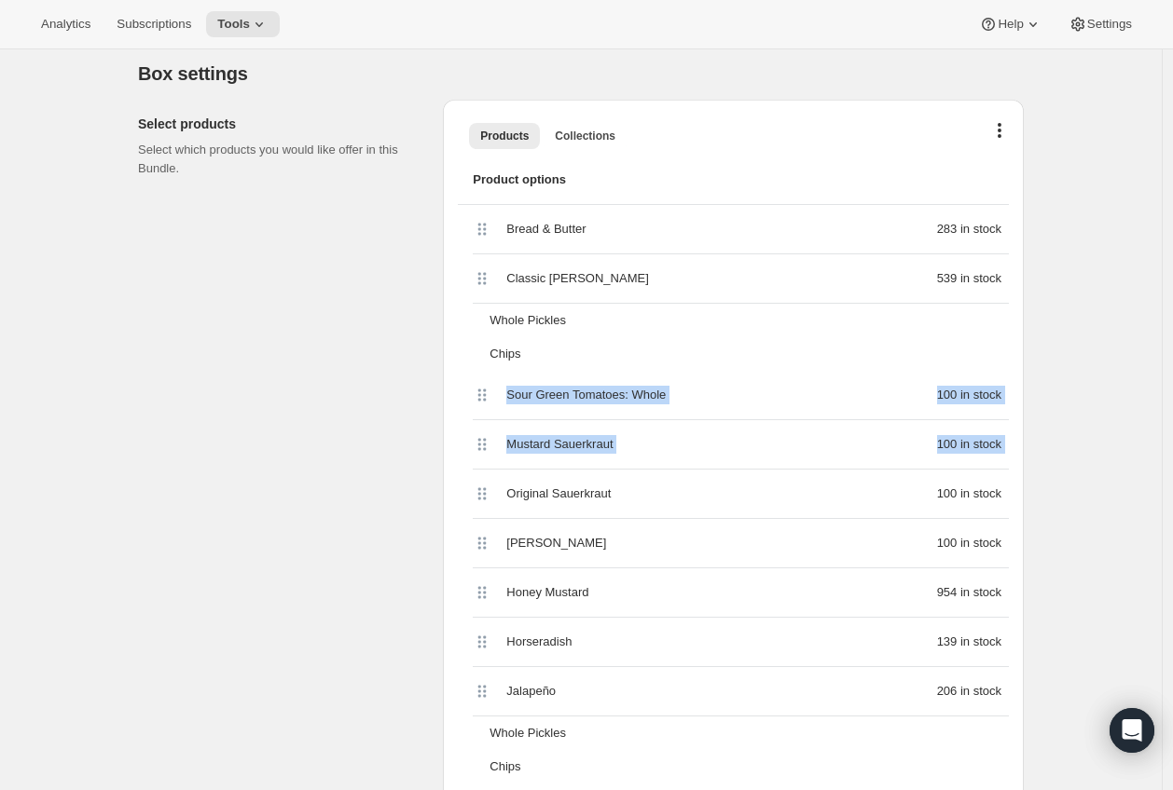
drag, startPoint x: 485, startPoint y: 384, endPoint x: 500, endPoint y: 420, distance: 39.3
click at [500, 432] on div "Bread & Butter 283 in stock Classic Dill 539 in stock Whole Pickles Chips Sour …" at bounding box center [733, 642] width 551 height 875
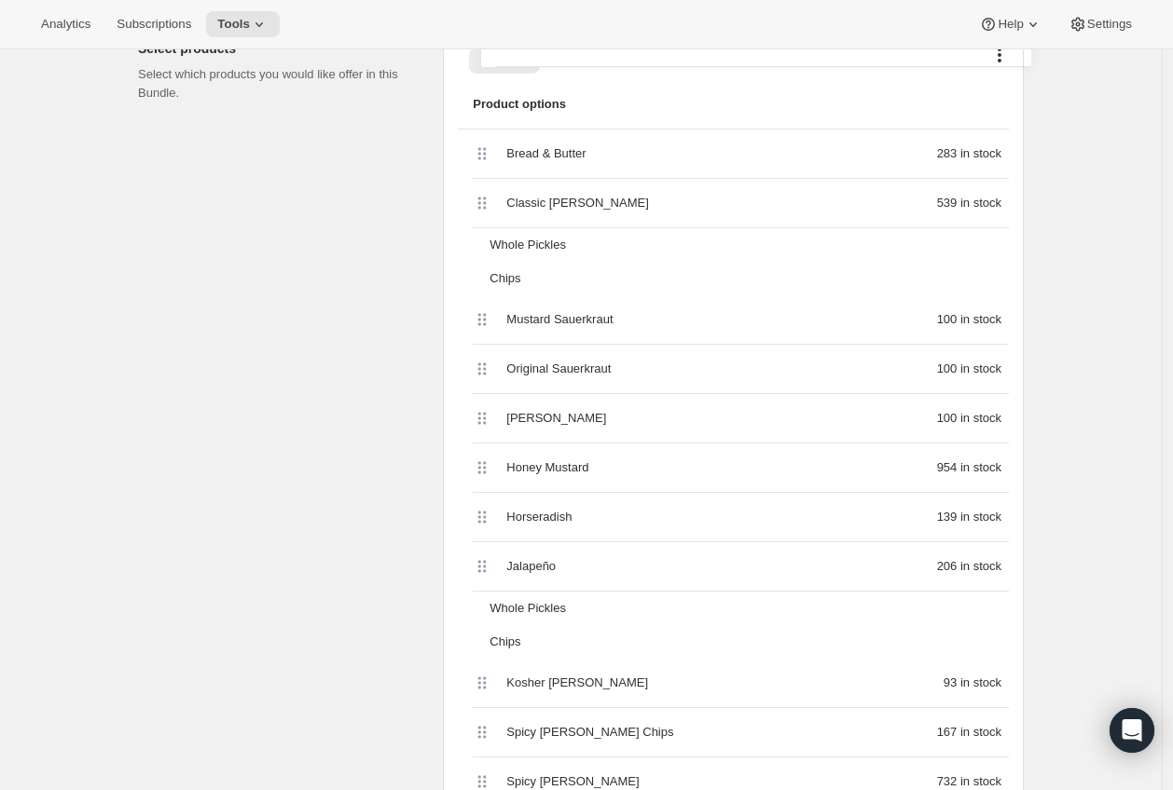
drag, startPoint x: 489, startPoint y: 400, endPoint x: 507, endPoint y: 57, distance: 343.5
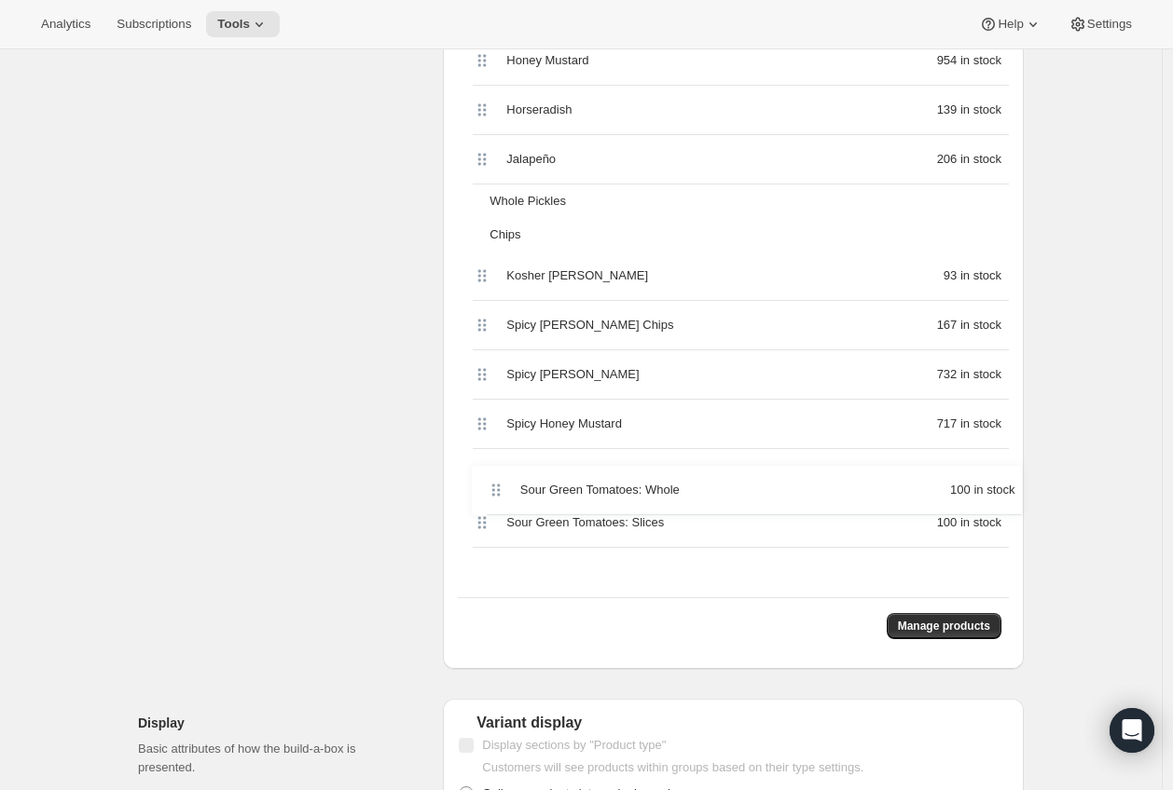
scroll to position [1122, 0]
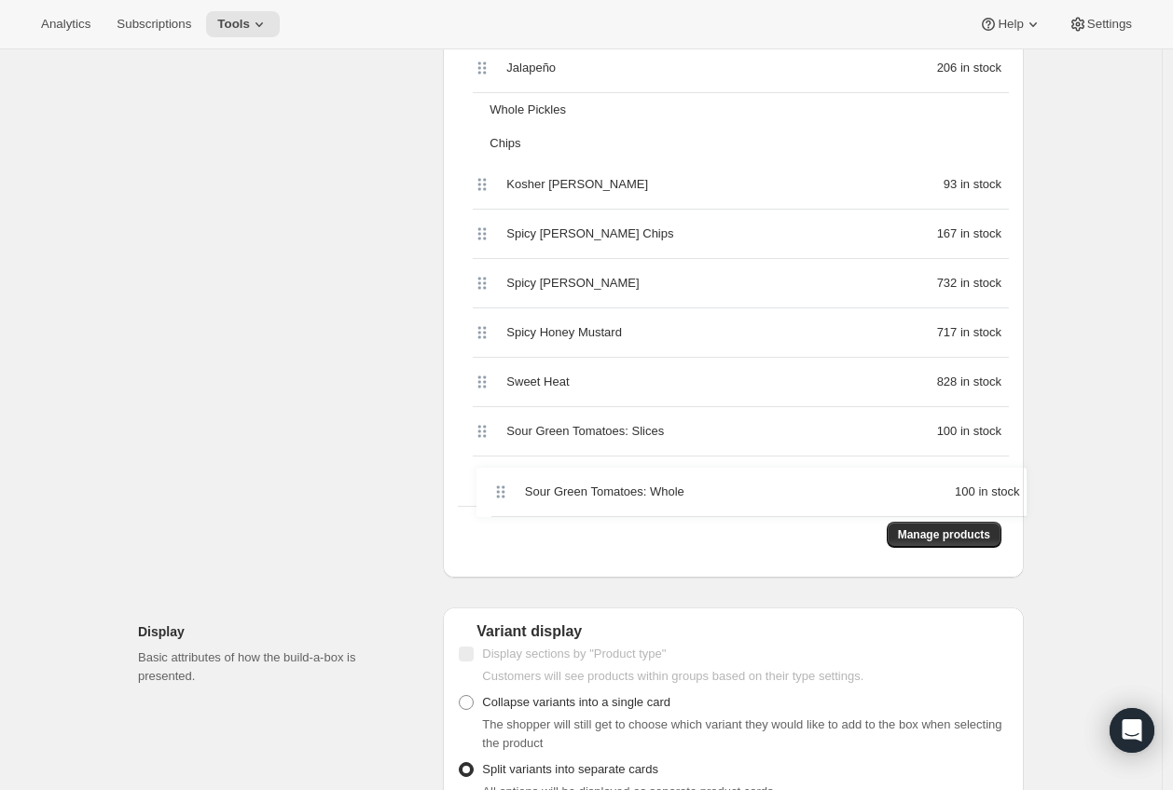
drag, startPoint x: 490, startPoint y: 514, endPoint x: 499, endPoint y: 501, distance: 16.3
click at [499, 501] on div "Bread & Butter 283 in stock Classic Dill 539 in stock Whole Pickles Chips Sour …" at bounding box center [733, 68] width 551 height 875
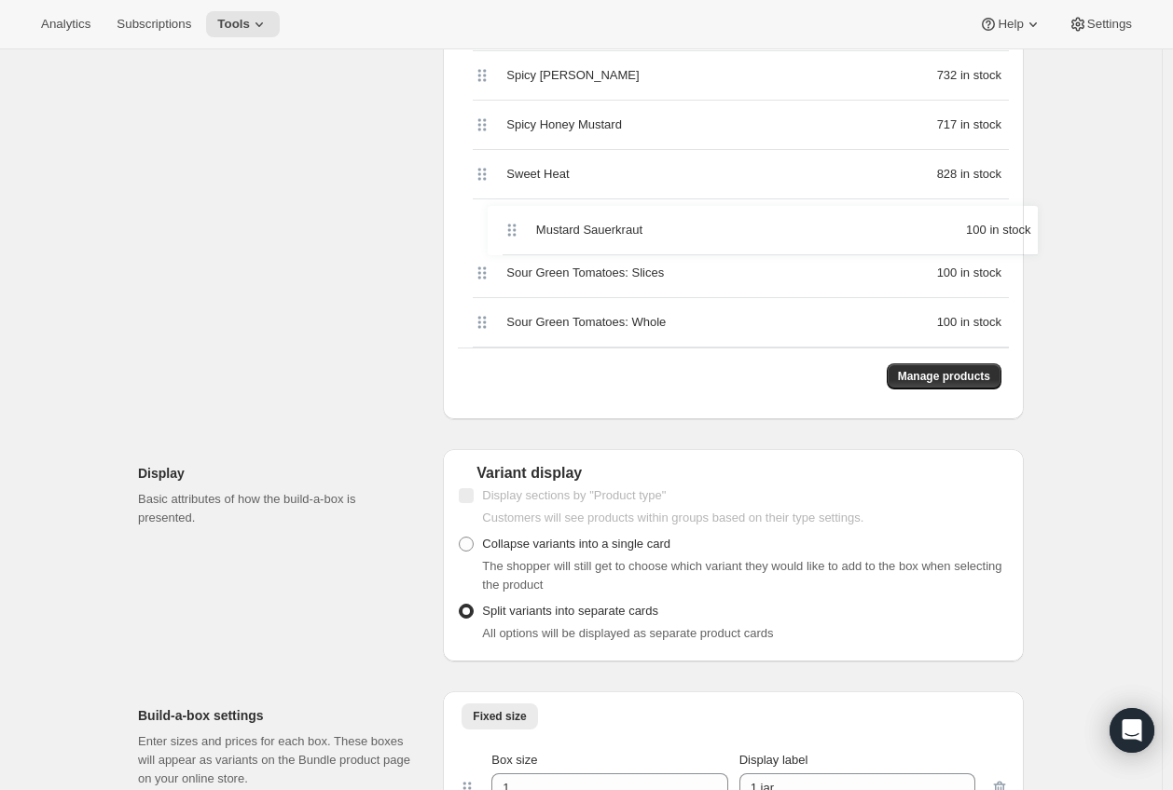
scroll to position [1280, 0]
drag, startPoint x: 487, startPoint y: 243, endPoint x: 485, endPoint y: 354, distance: 110.9
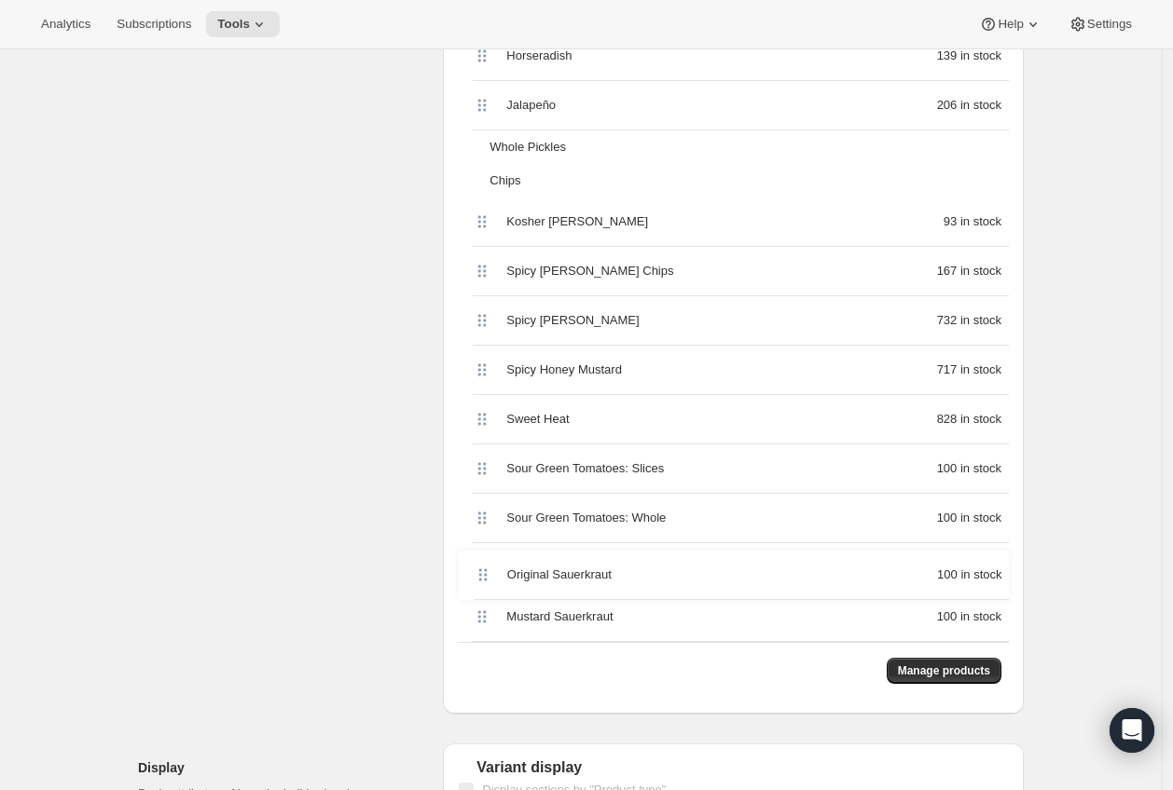
drag, startPoint x: 492, startPoint y: 106, endPoint x: 487, endPoint y: 576, distance: 469.8
click at [487, 576] on div "Bread & Butter 283 in stock Classic Dill 539 in stock Whole Pickles Chips Origi…" at bounding box center [733, 204] width 551 height 875
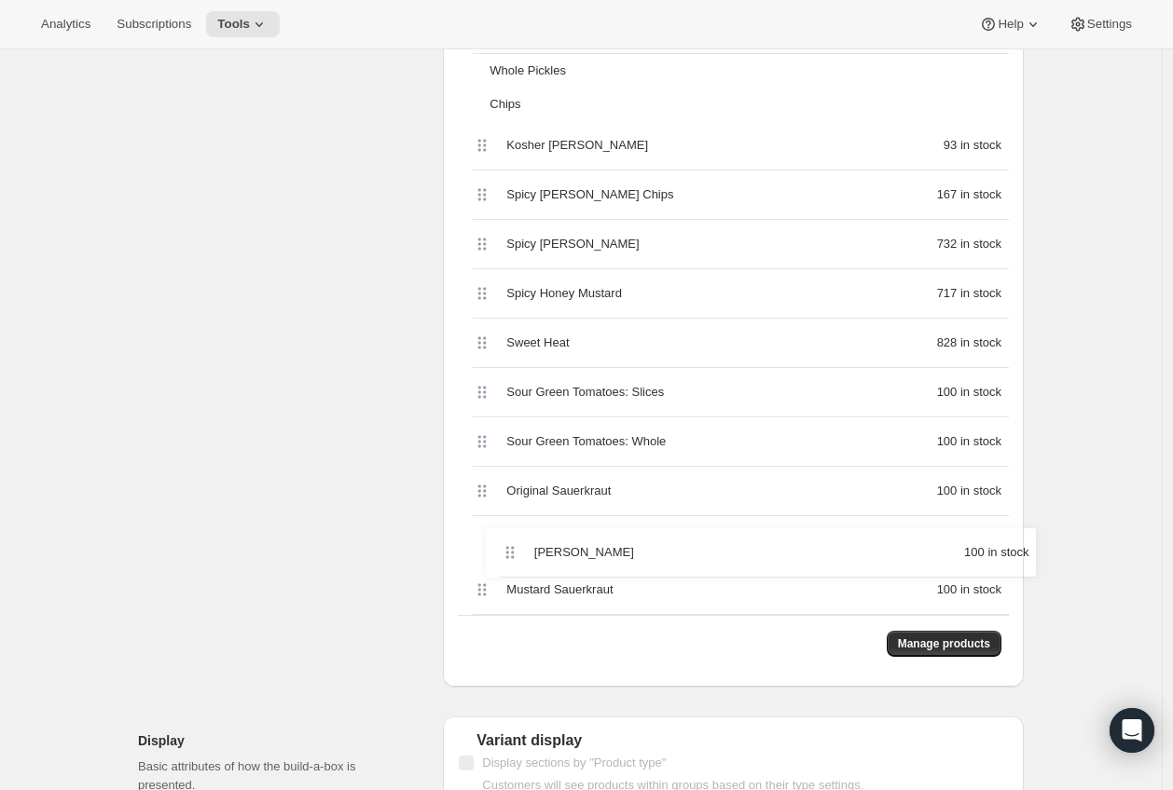
scroll to position [1014, 0]
drag, startPoint x: 486, startPoint y: 226, endPoint x: 508, endPoint y: 557, distance: 331.6
click at [508, 557] on div "Bread & Butter 283 in stock Classic Dill 539 in stock Whole Pickles Chips Sirac…" at bounding box center [733, 176] width 551 height 875
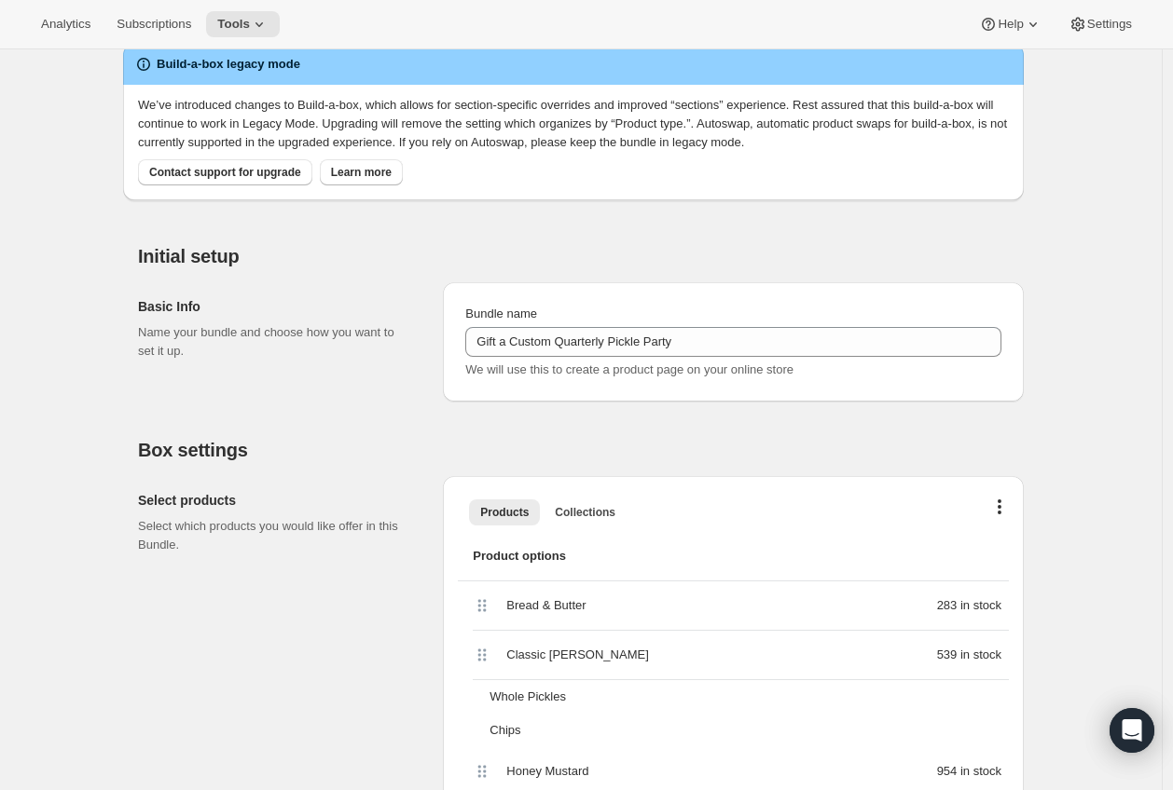
scroll to position [0, 0]
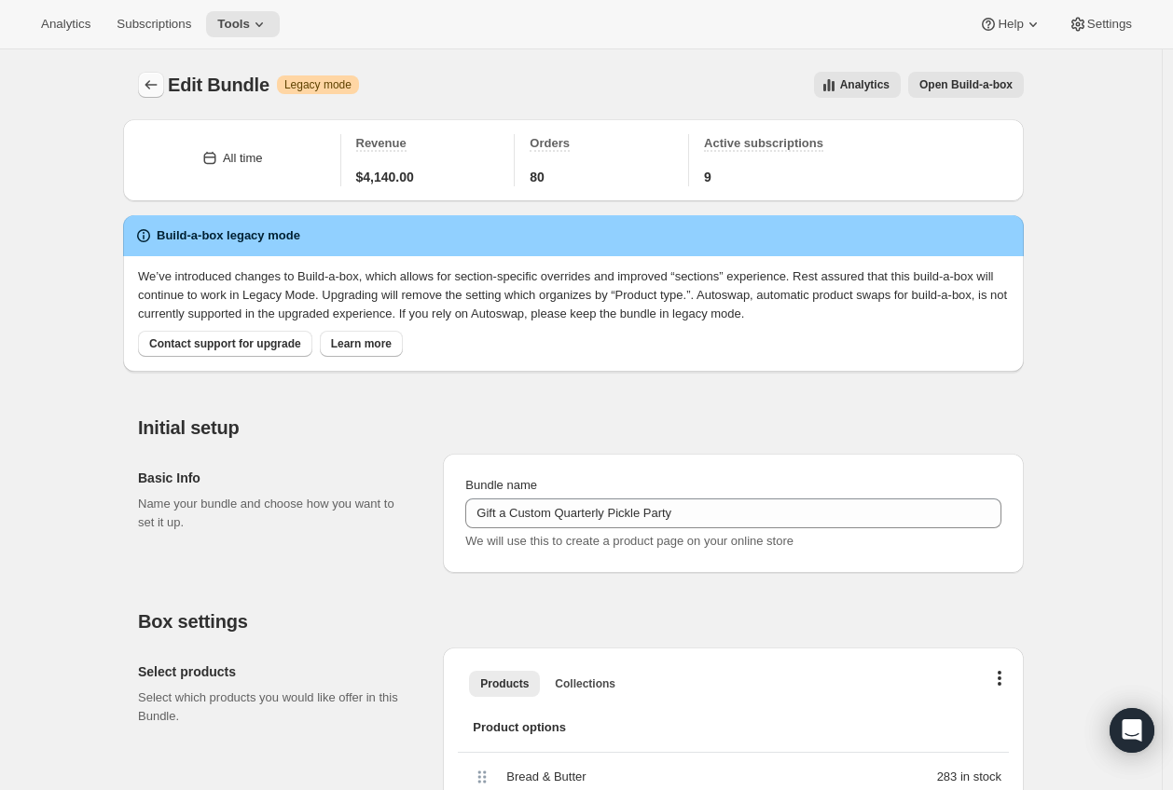
click at [157, 80] on icon "Bundles" at bounding box center [151, 84] width 19 height 19
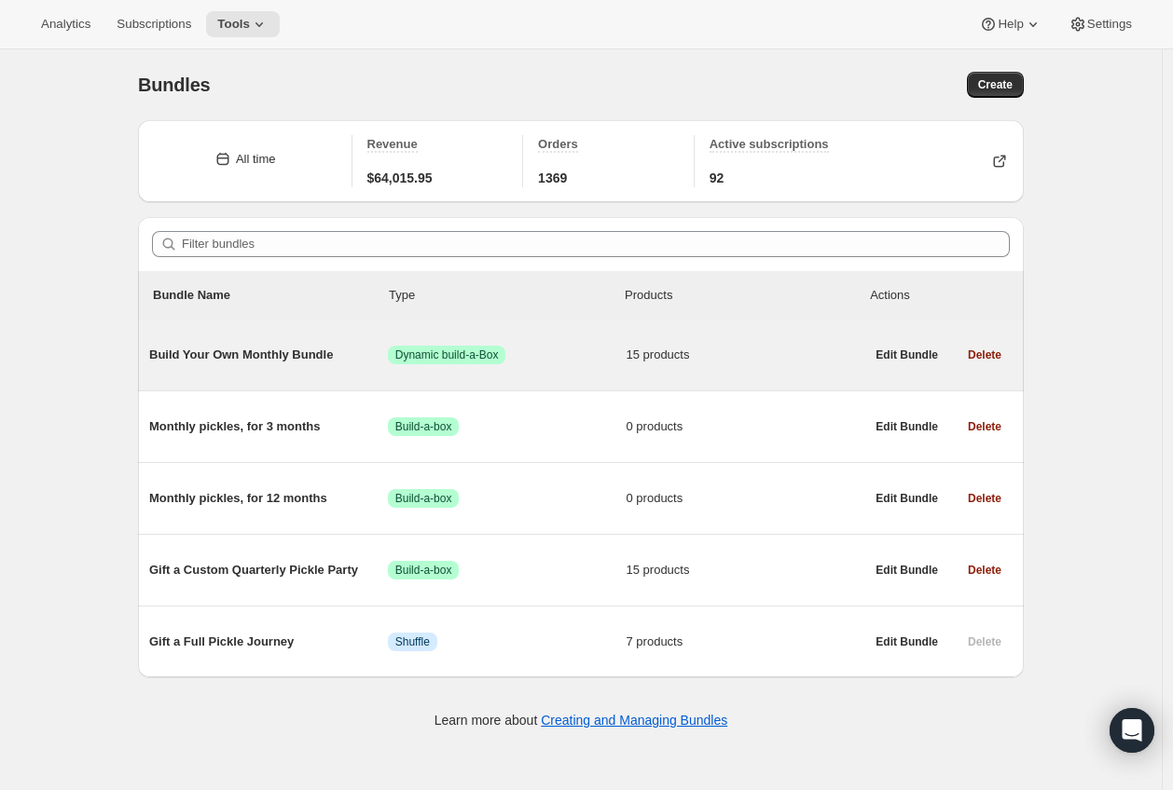
click at [233, 351] on span "Build Your Own Monthly Bundle" at bounding box center [268, 355] width 239 height 19
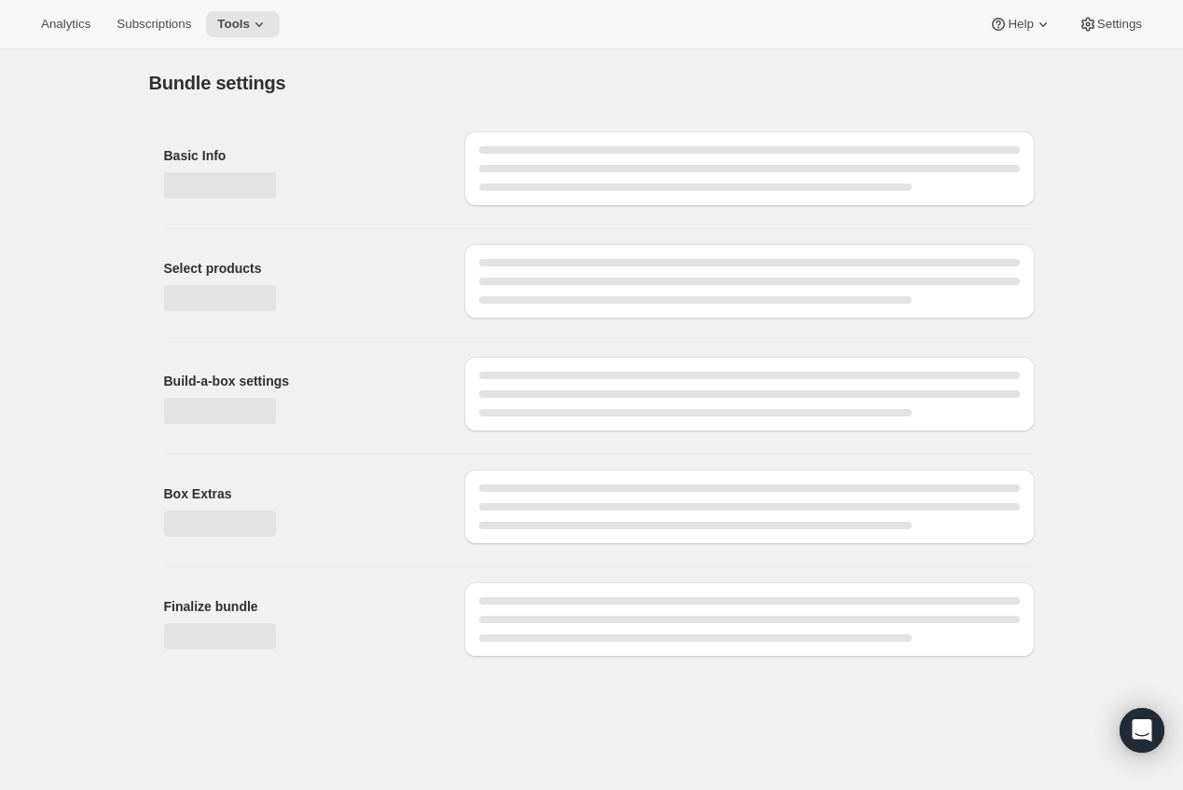
type input "Build Your Own Monthly Bundle"
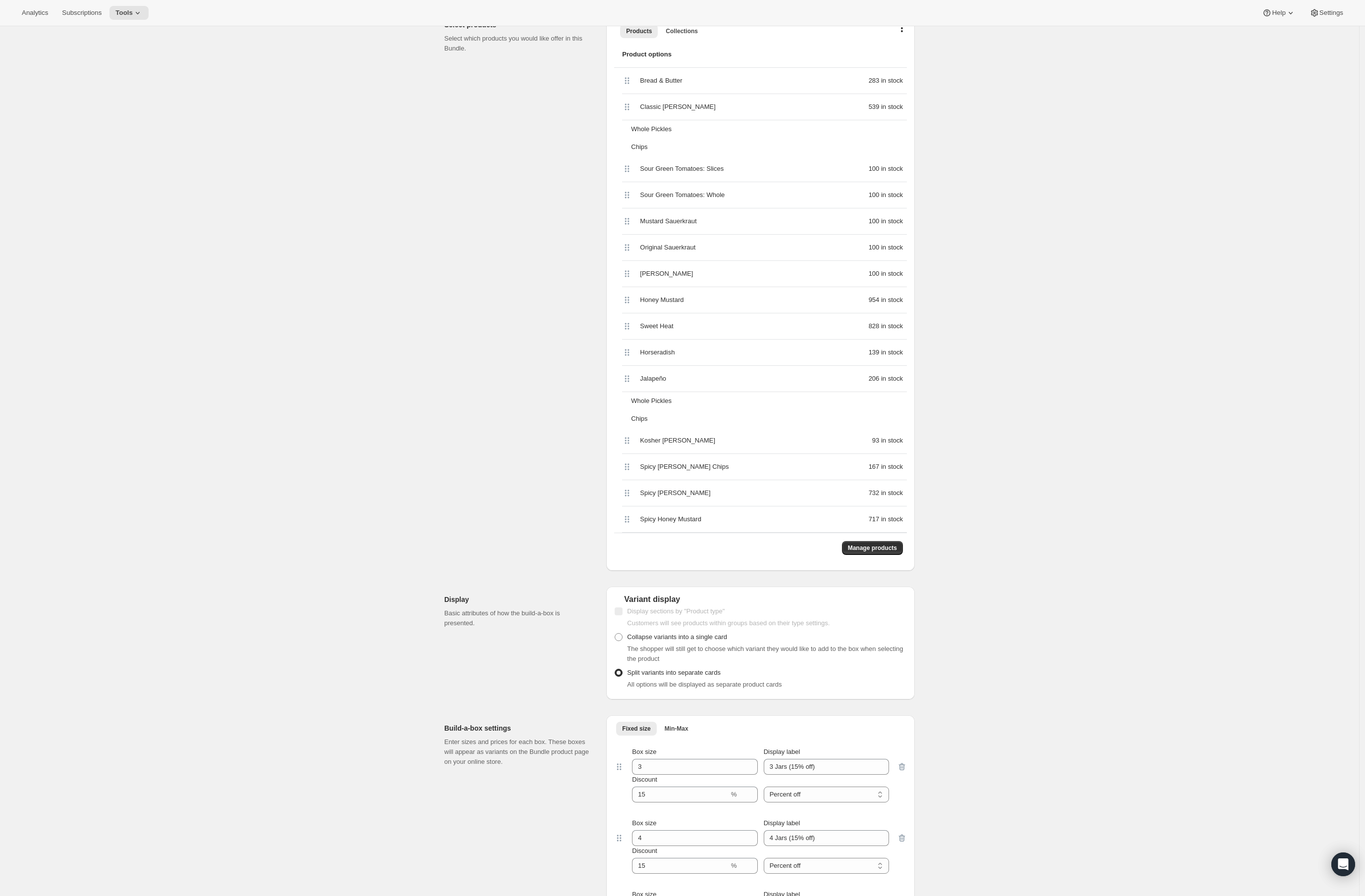
scroll to position [329, 0]
drag, startPoint x: 630, startPoint y: 168, endPoint x: 630, endPoint y: 523, distance: 355.0
click at [628, 419] on div "Bread & Butter 283 in stock Classic Dill 539 in stock Whole Pickles Chips Sour …" at bounding box center [760, 303] width 293 height 465
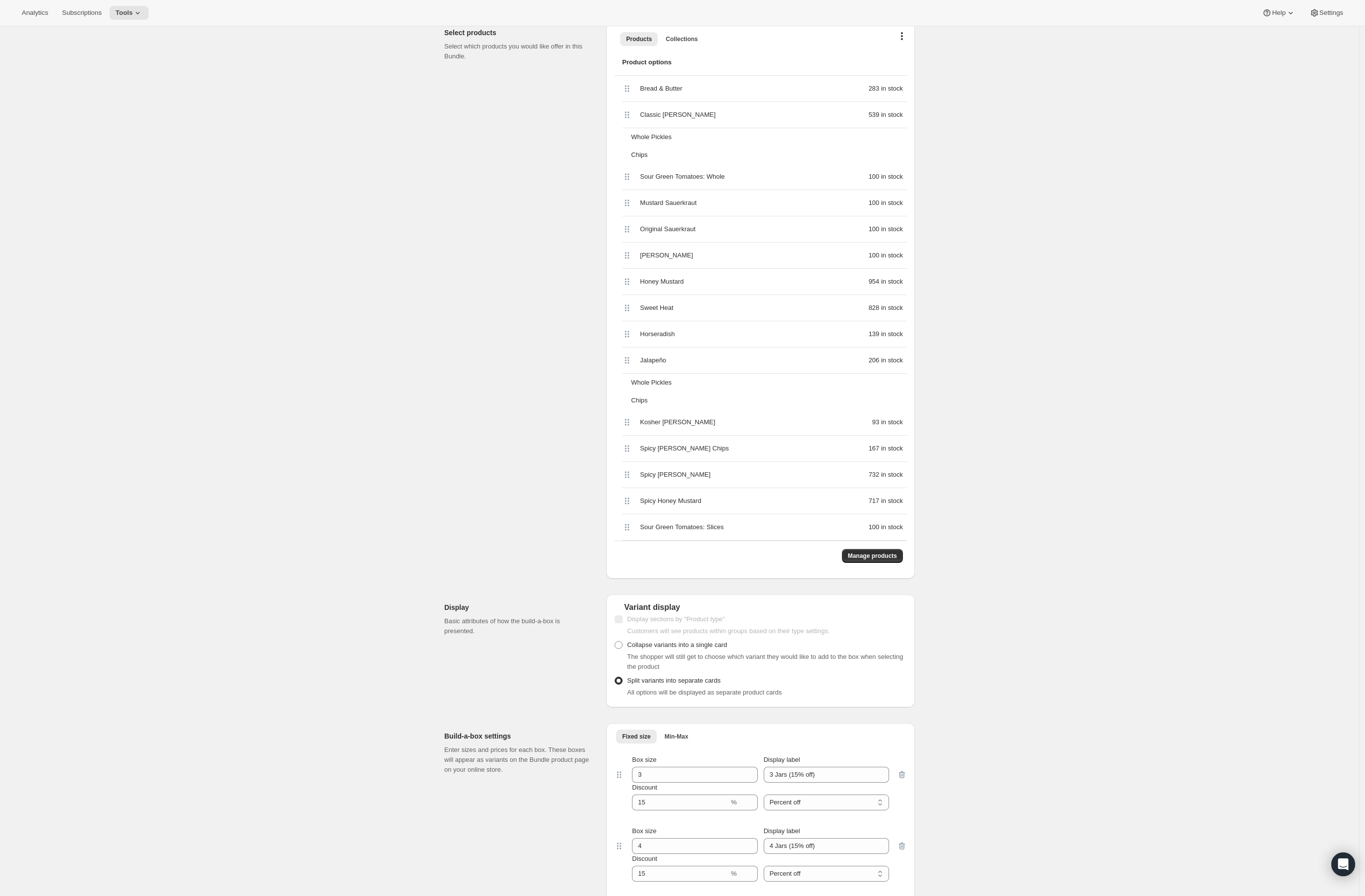
scroll to position [323, 0]
drag, startPoint x: 624, startPoint y: 167, endPoint x: 628, endPoint y: 500, distance: 333.0
click at [628, 419] on div "Bread & Butter 283 in stock Classic Dill 539 in stock Whole Pickles Chips Sour …" at bounding box center [760, 309] width 293 height 465
drag, startPoint x: 629, startPoint y: 180, endPoint x: 626, endPoint y: 549, distance: 369.0
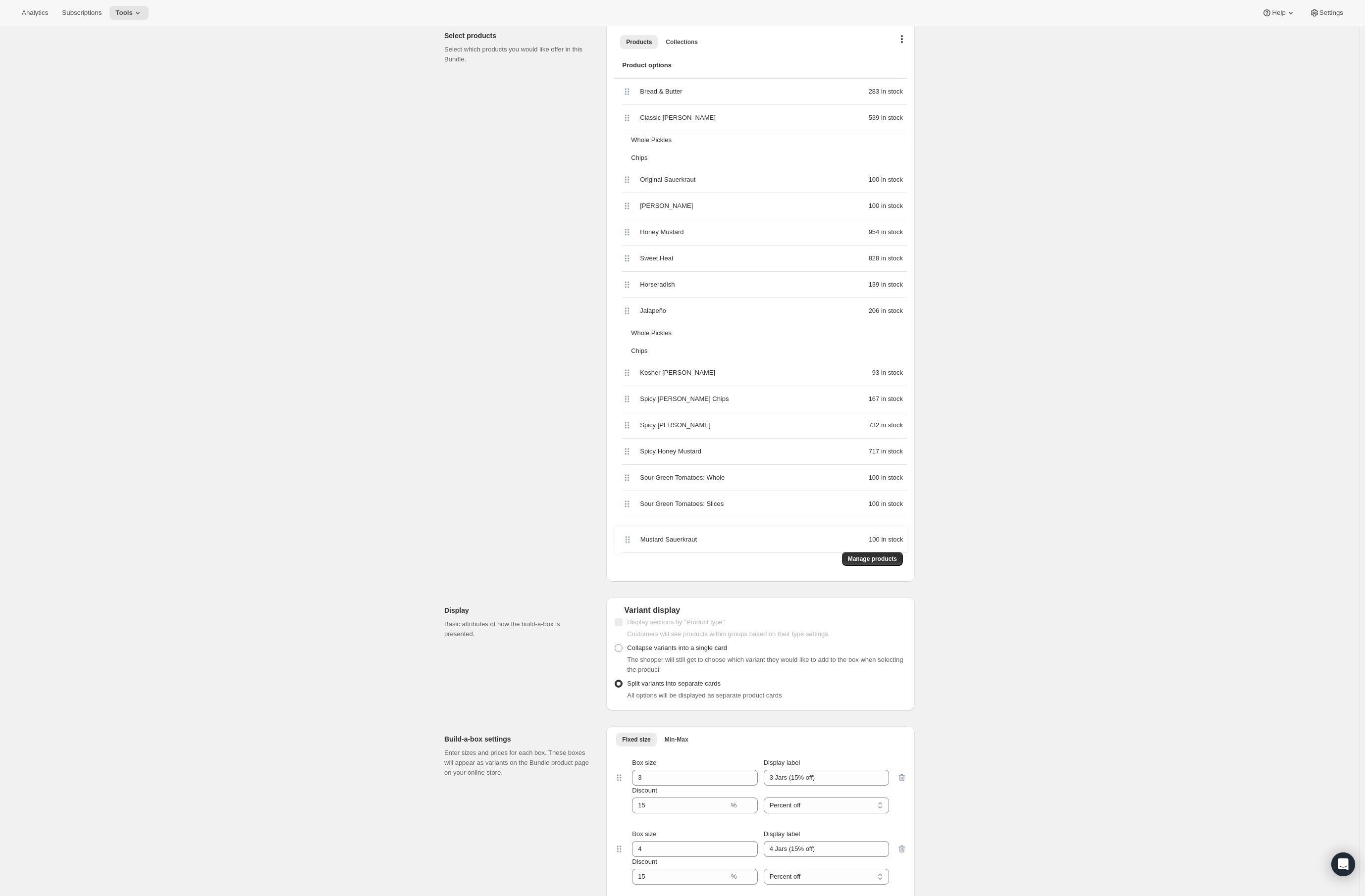
click at [626, 419] on div "Product options Bread & Butter 283 in stock Classic Dill 539 in stock Whole Pic…" at bounding box center [760, 313] width 293 height 521
drag, startPoint x: 625, startPoint y: 207, endPoint x: 628, endPoint y: 550, distance: 343.0
click at [628, 419] on div "Product options Bread & Butter 283 in stock Classic Dill 539 in stock Whole Pic…" at bounding box center [760, 315] width 293 height 521
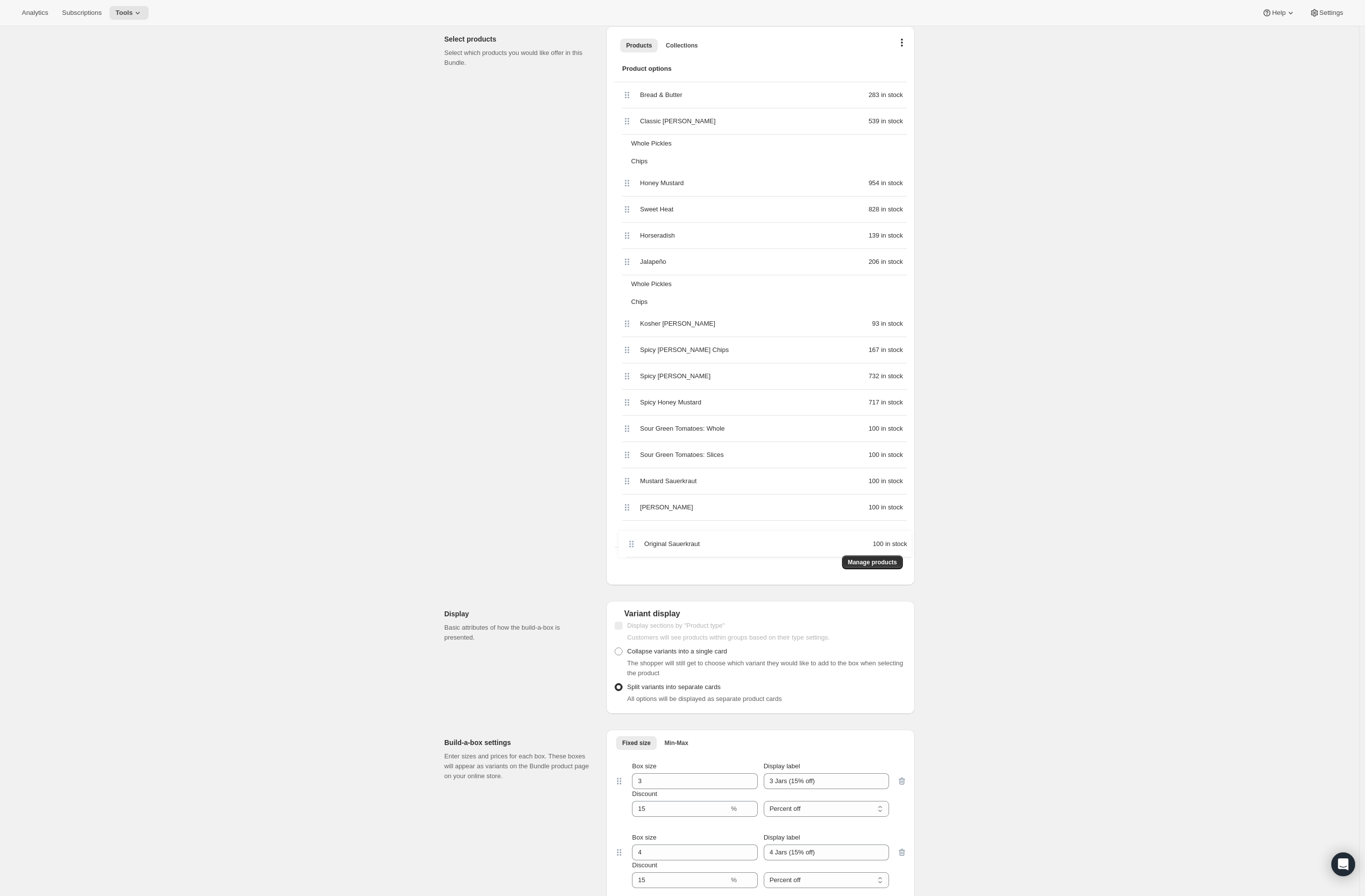
drag, startPoint x: 632, startPoint y: 184, endPoint x: 633, endPoint y: 552, distance: 368.0
click at [628, 419] on div "Product options Bread & Butter 283 in stock Classic Dill 539 in stock Whole Pic…" at bounding box center [760, 316] width 293 height 521
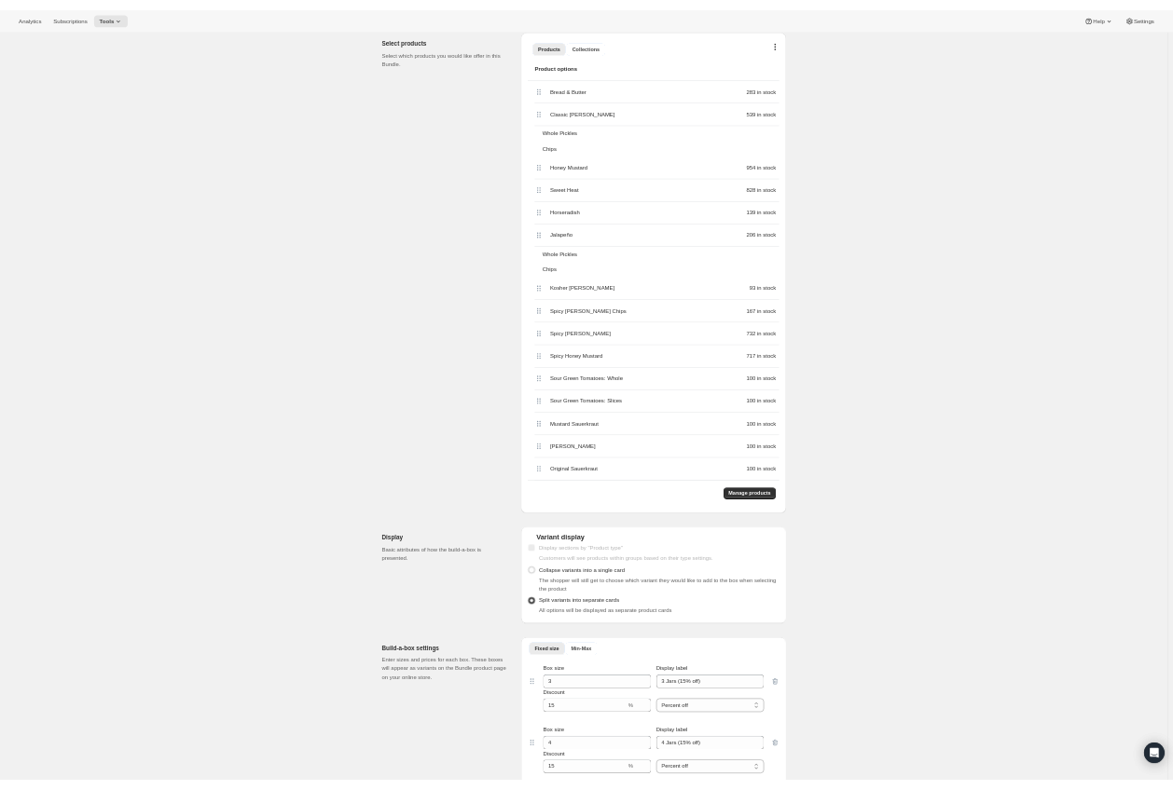
scroll to position [0, 0]
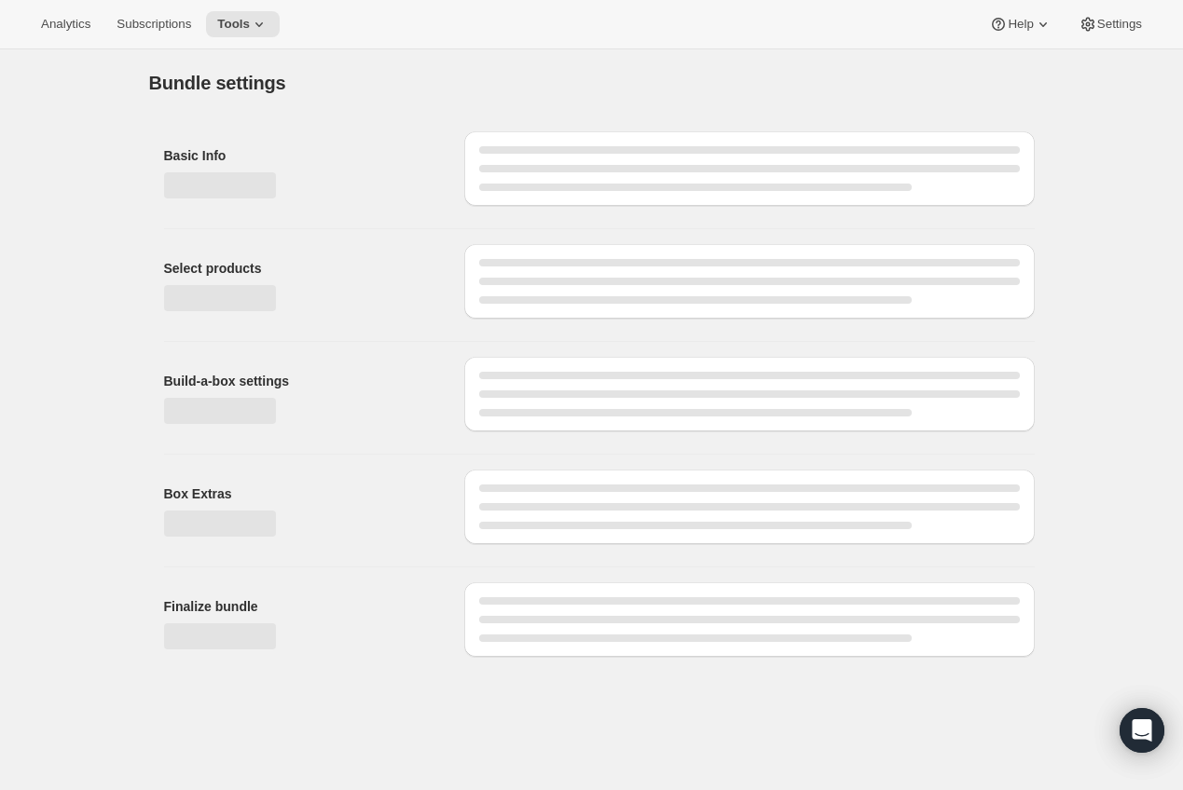
click at [106, 69] on div "Bundle settings Basic Info Select products Build-a-box settings Box Extras Fina…" at bounding box center [591, 360] width 1183 height 623
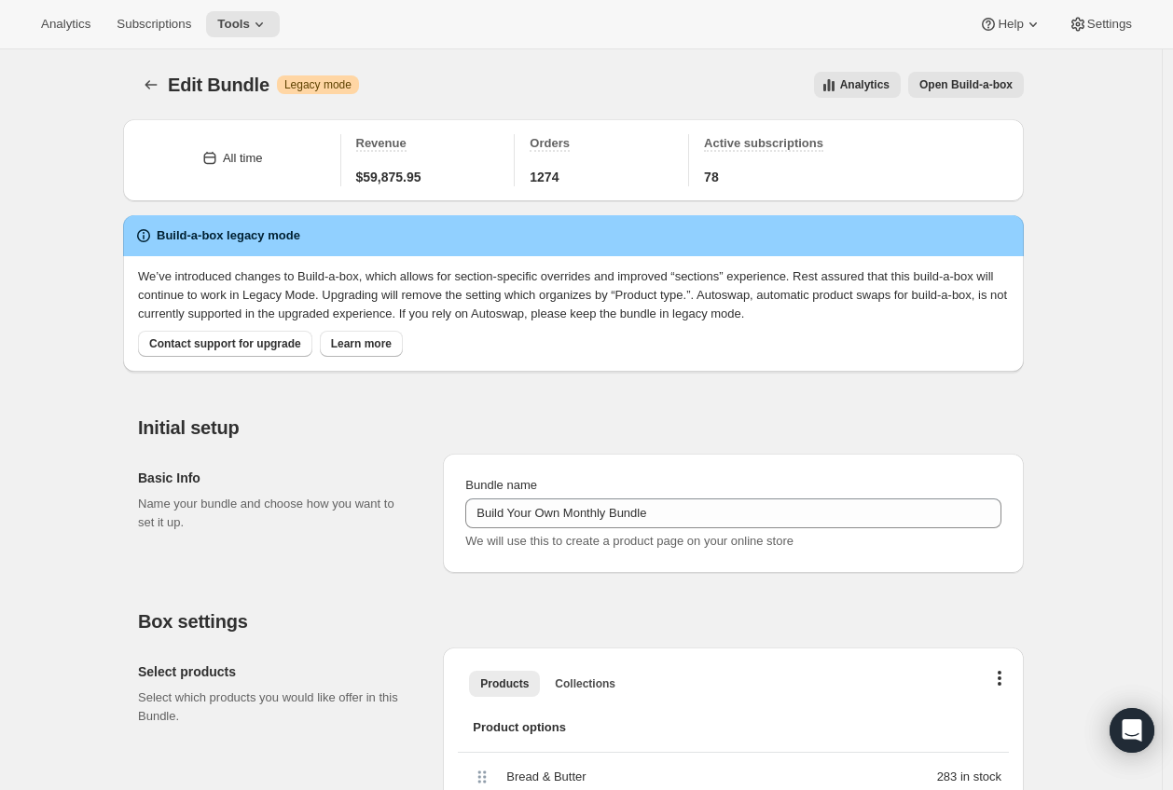
click at [147, 70] on div "Edit Bundle. This page is ready Edit Bundle Warning Legacy mode Analytics Open …" at bounding box center [580, 84] width 885 height 71
click at [156, 78] on icon "Bundles" at bounding box center [151, 84] width 19 height 19
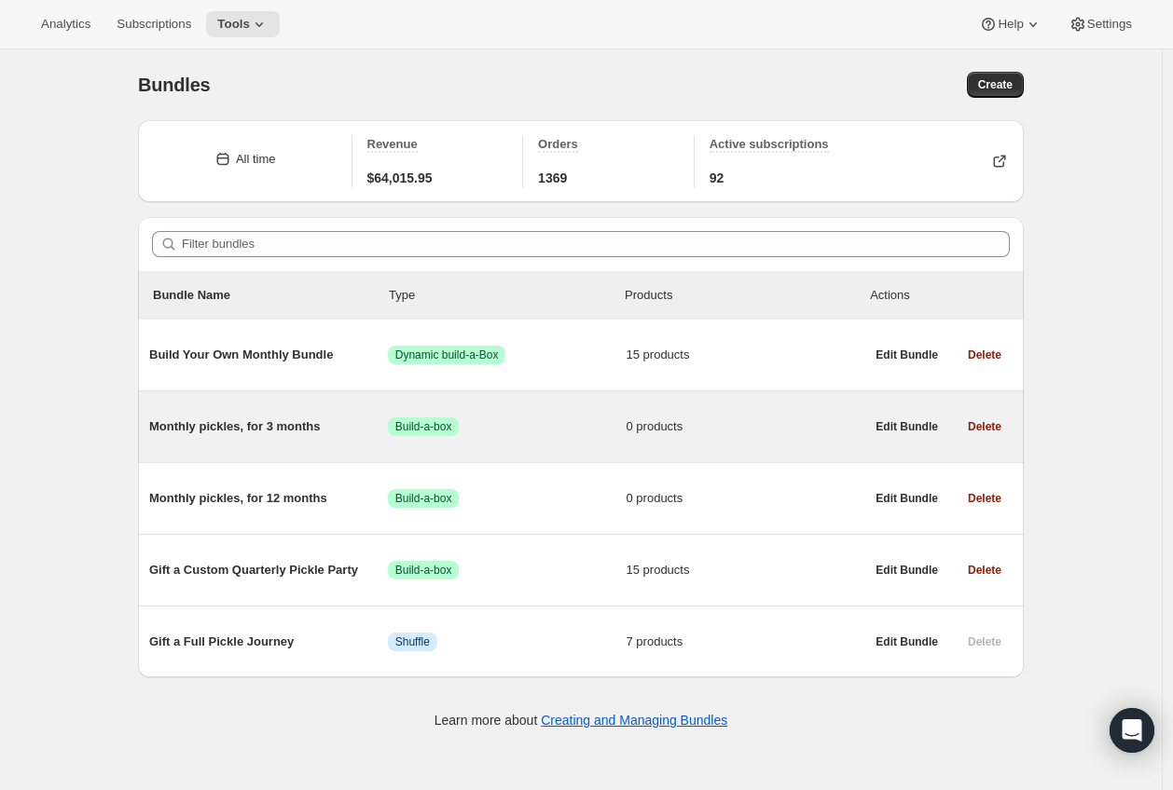
click at [292, 433] on span "Monthly pickles, for 3 months" at bounding box center [268, 427] width 239 height 19
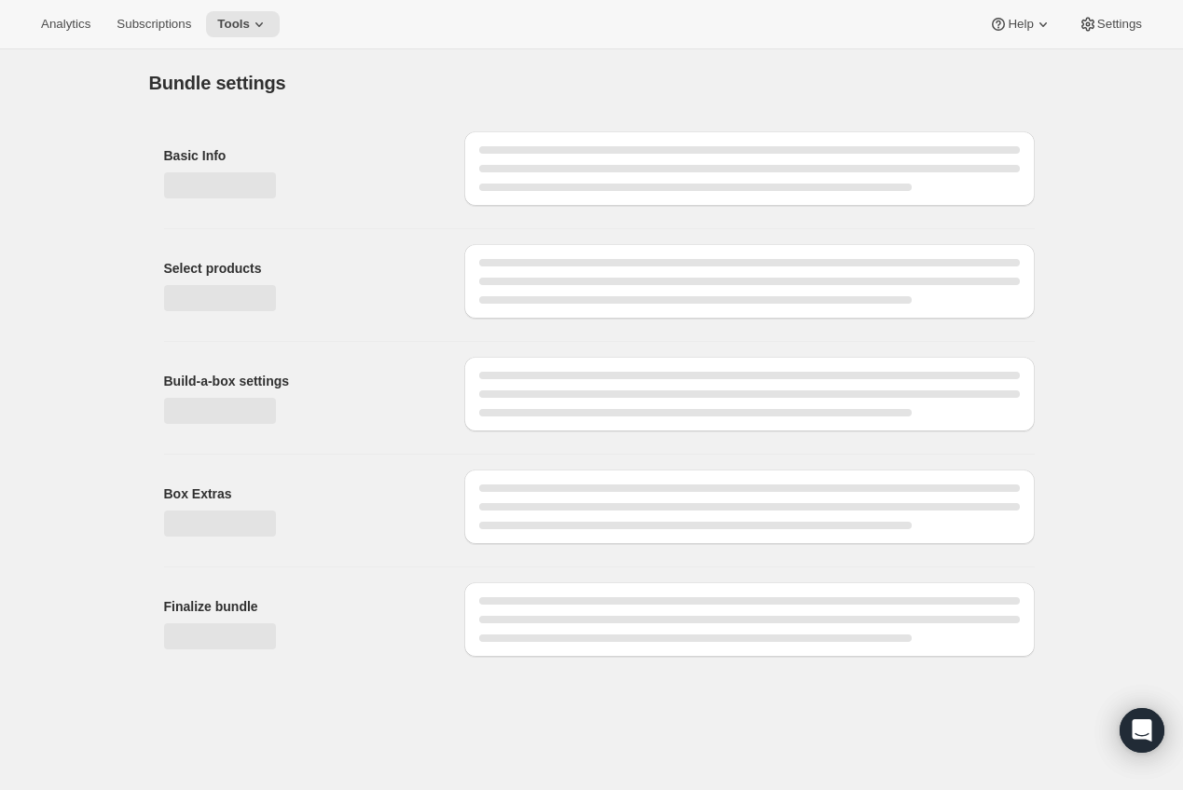
type input "Monthly pickles, for 3 months"
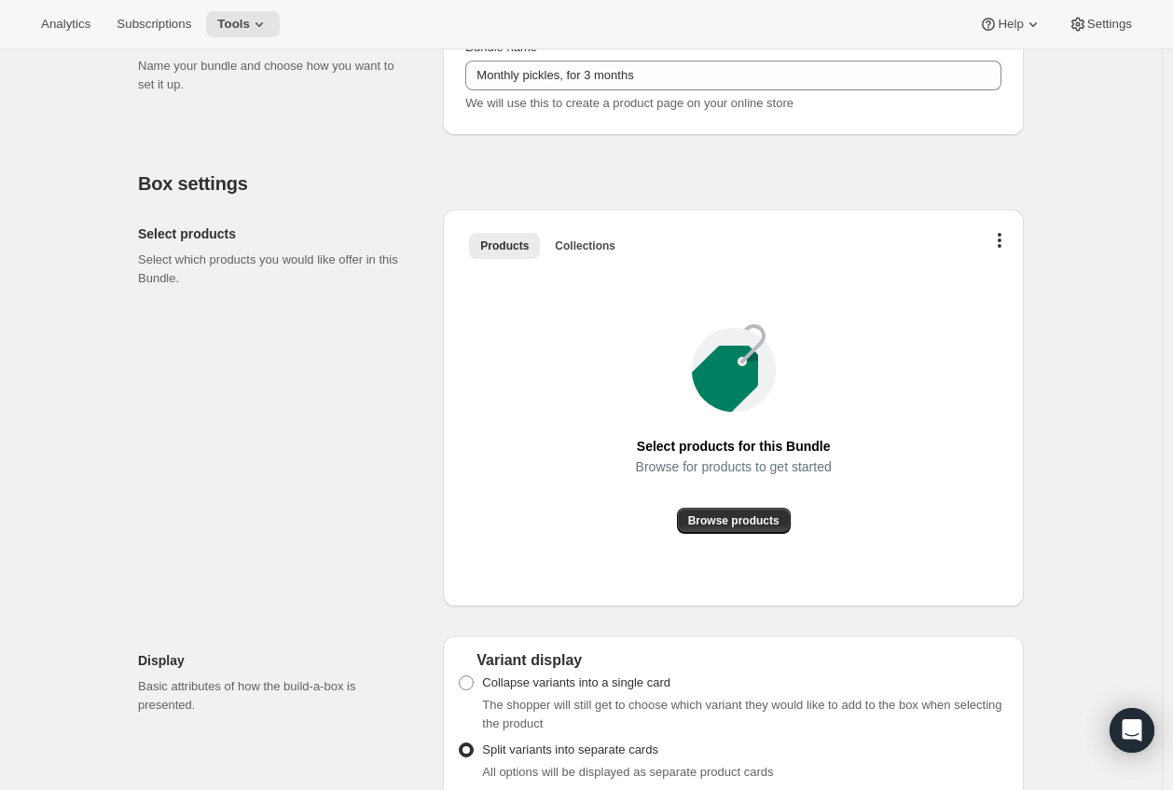
scroll to position [295, 0]
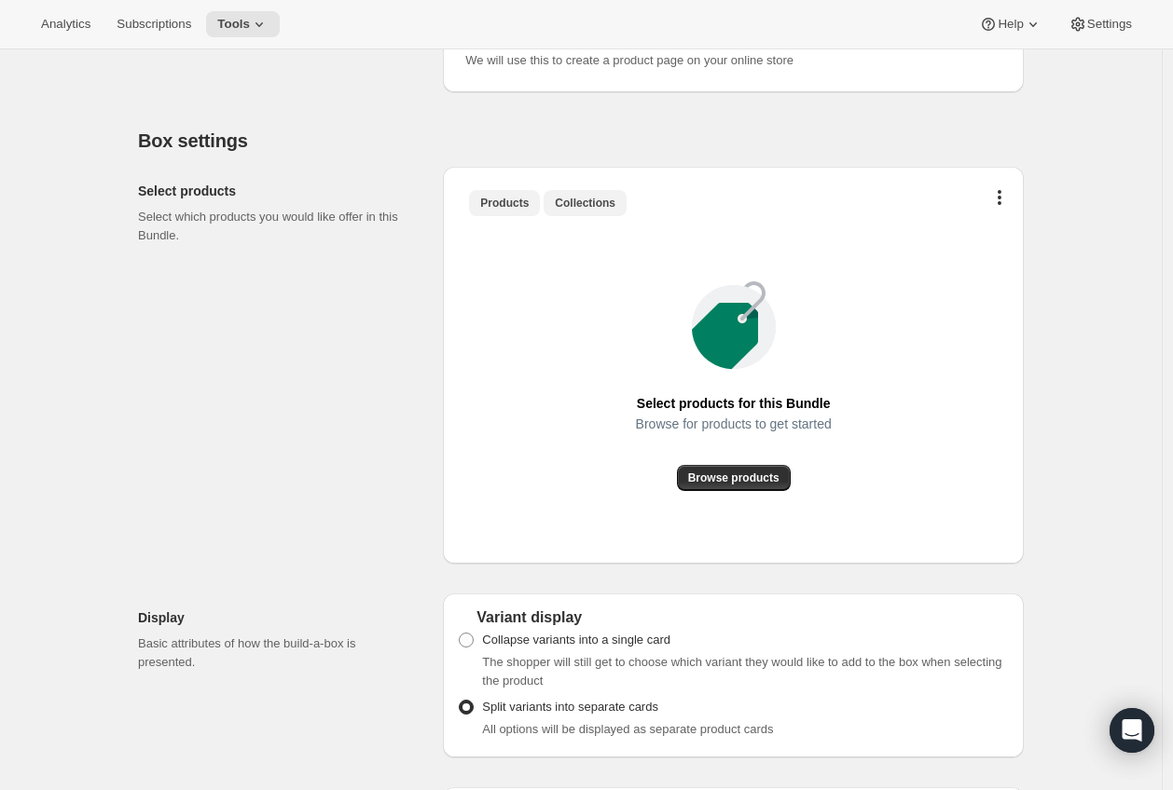
click at [593, 190] on button "Collections" at bounding box center [584, 203] width 83 height 26
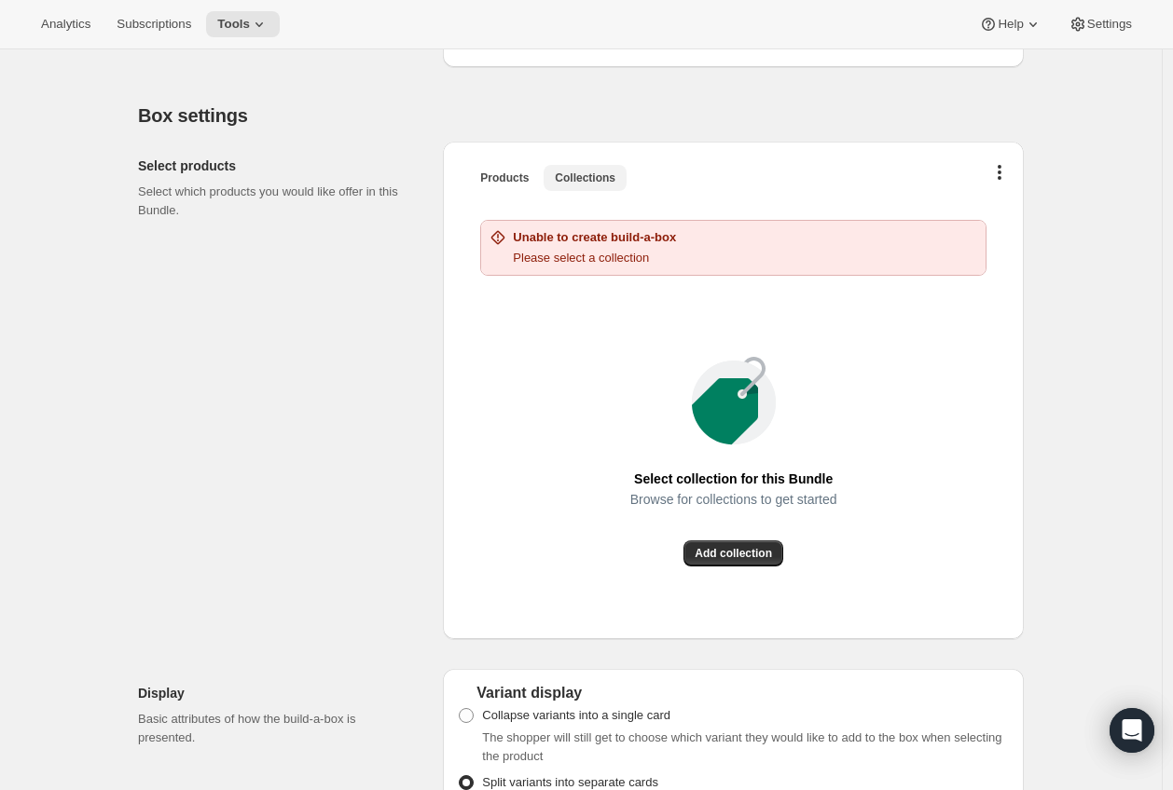
scroll to position [173, 0]
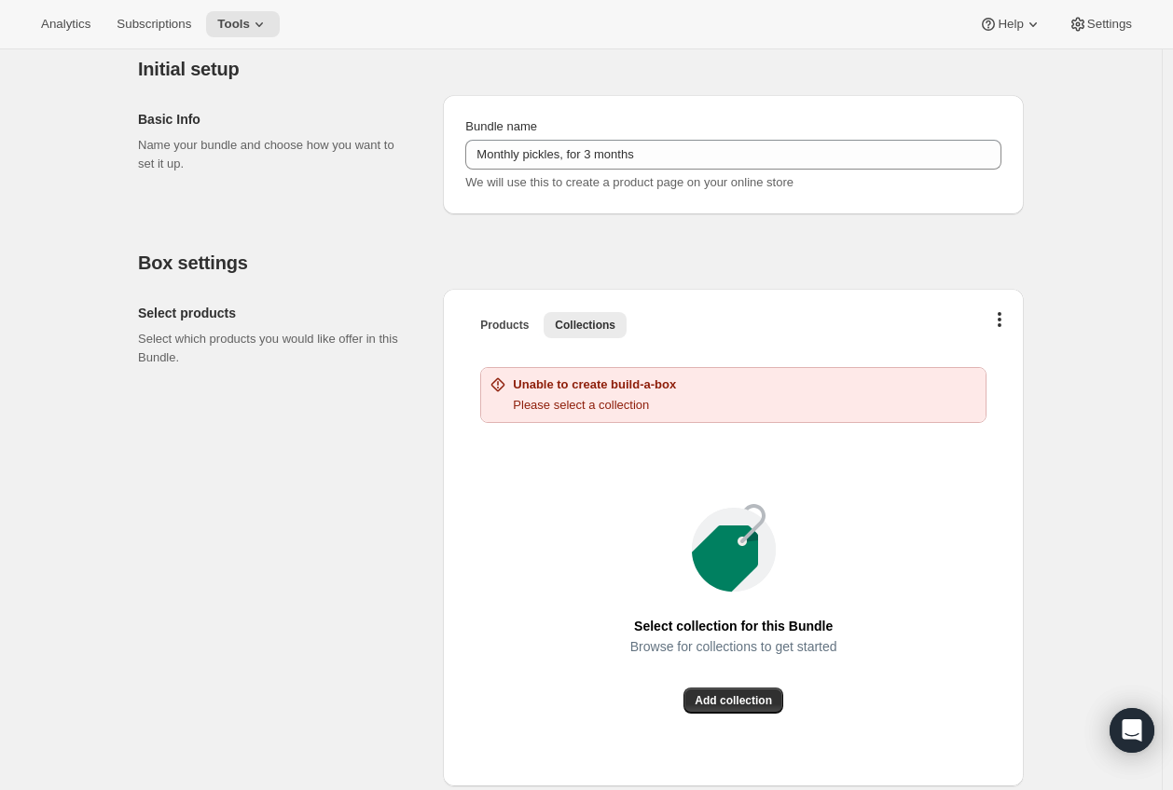
click at [546, 391] on h2 "Unable to create build-a-box" at bounding box center [594, 385] width 163 height 19
click at [506, 315] on button "Products" at bounding box center [504, 325] width 71 height 26
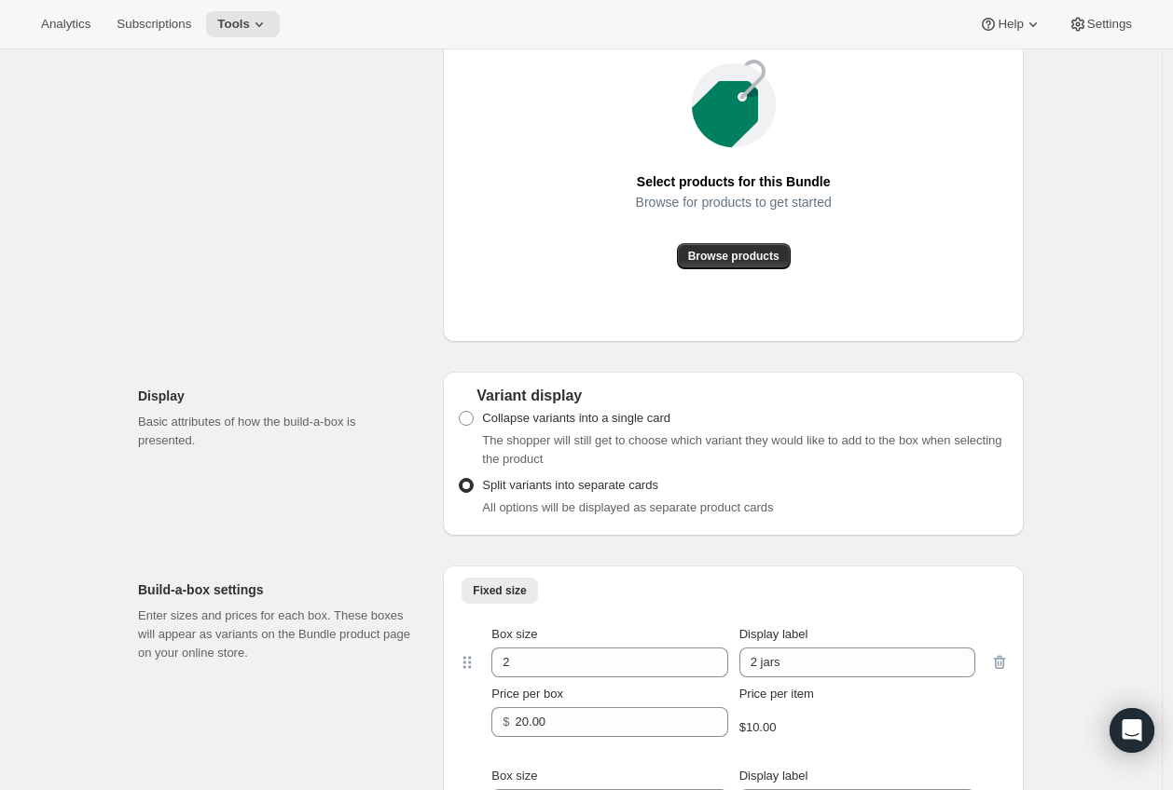
scroll to position [581, 0]
